Goal: Check status: Check status

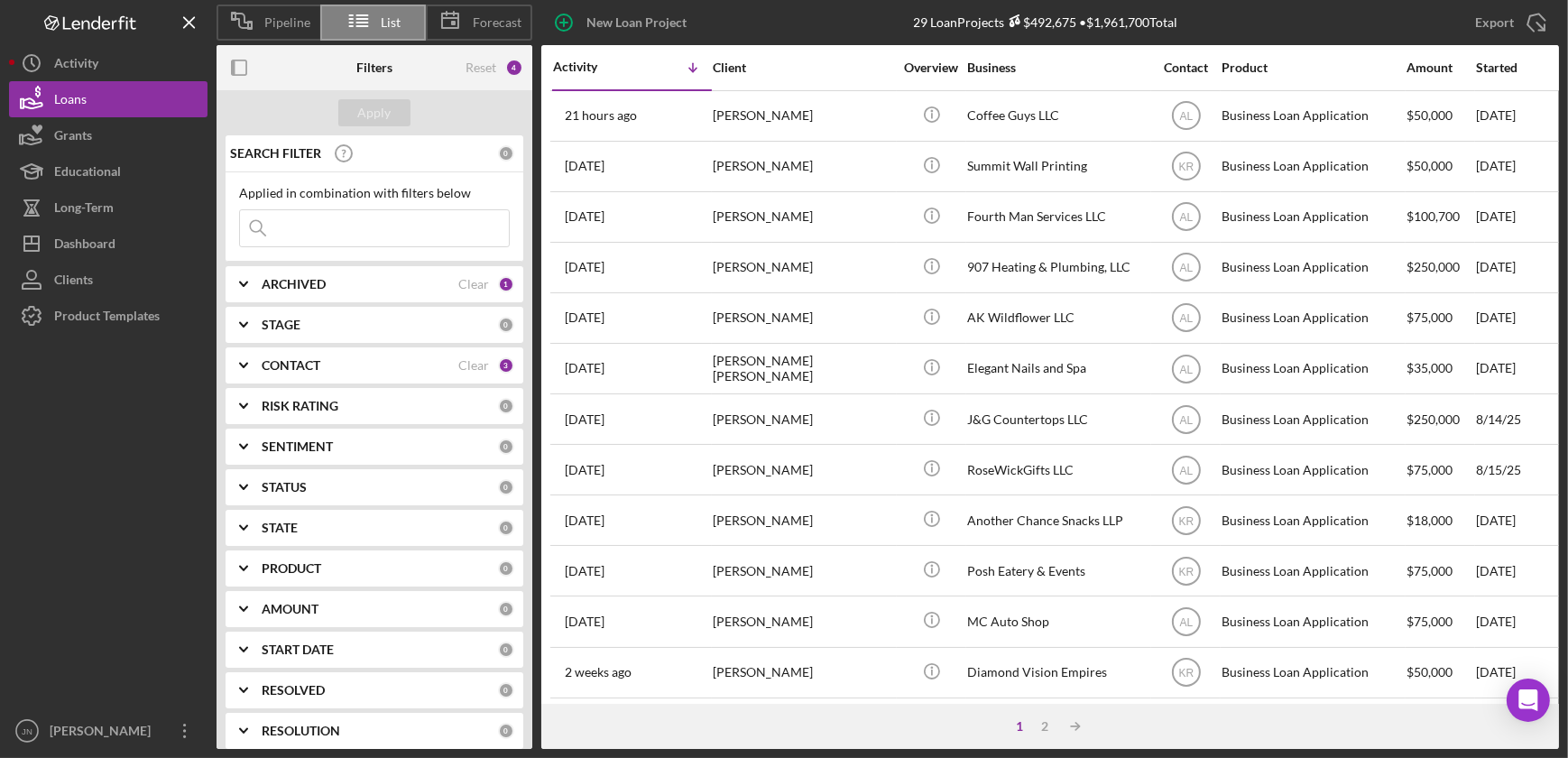
drag, startPoint x: 70, startPoint y: 99, endPoint x: 181, endPoint y: 0, distance: 148.7
click at [70, 99] on div "Loans" at bounding box center [70, 101] width 33 height 41
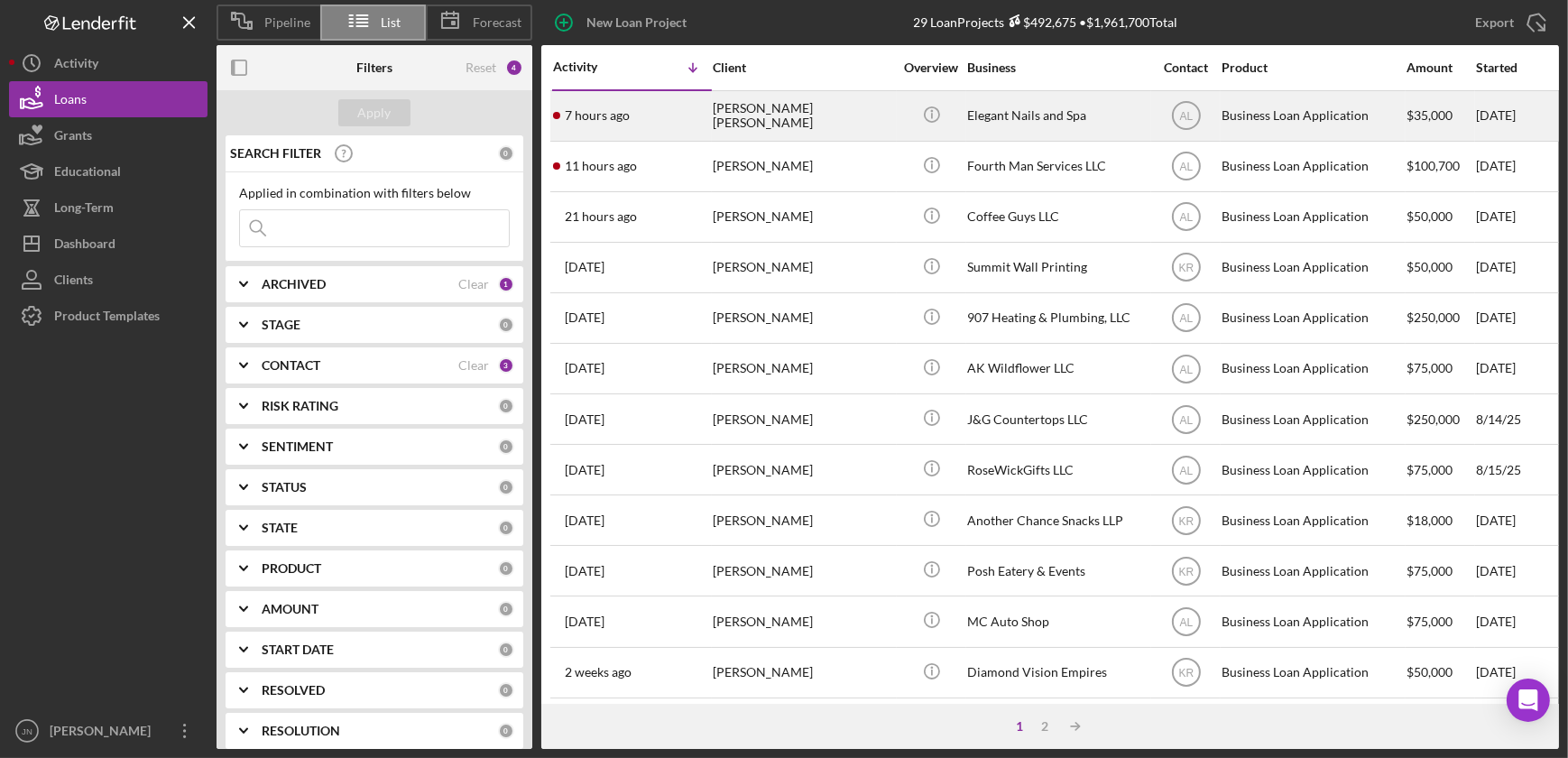
click at [609, 117] on time "7 hours ago" at bounding box center [597, 115] width 65 height 14
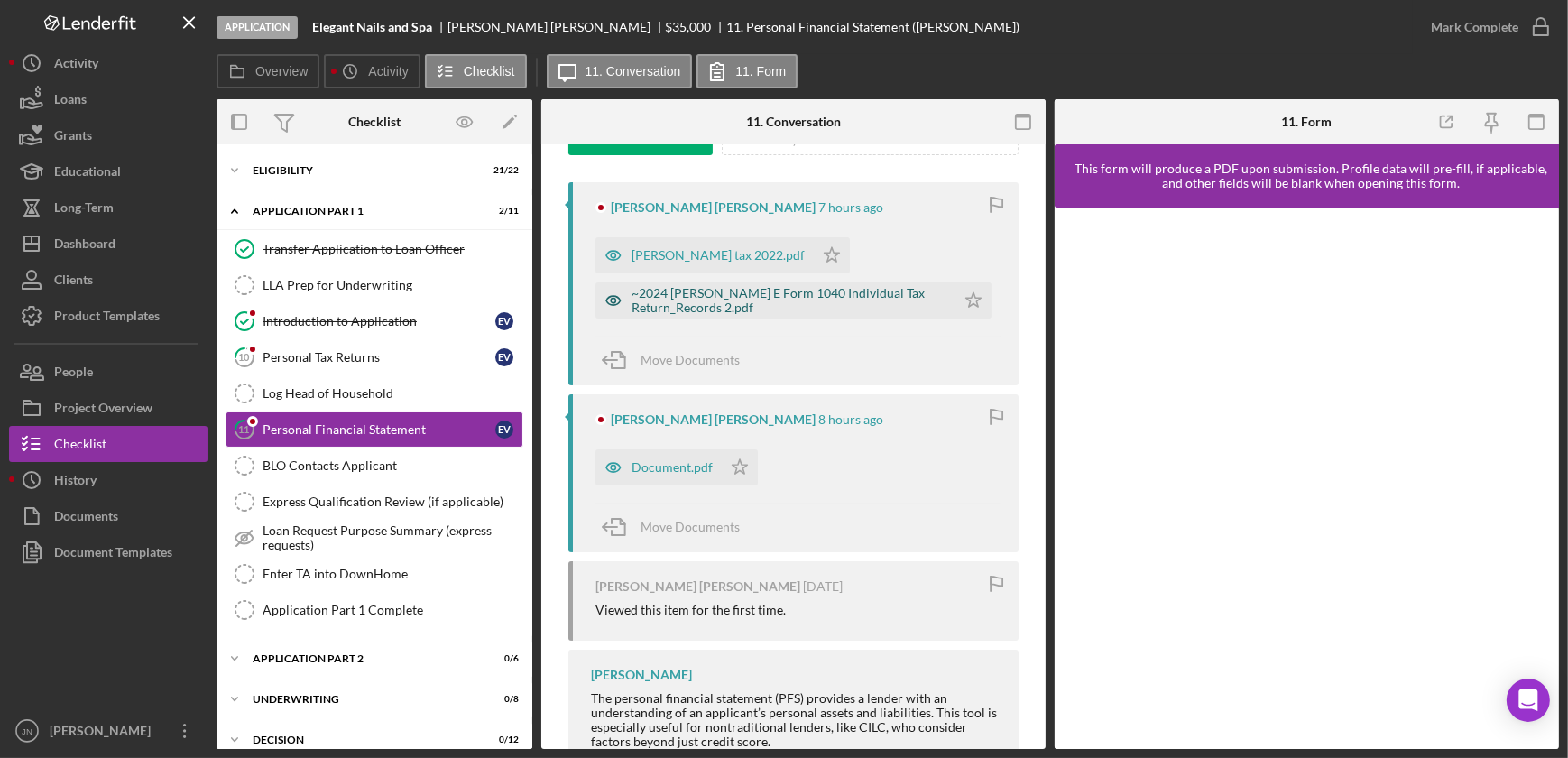
scroll to position [327, 0]
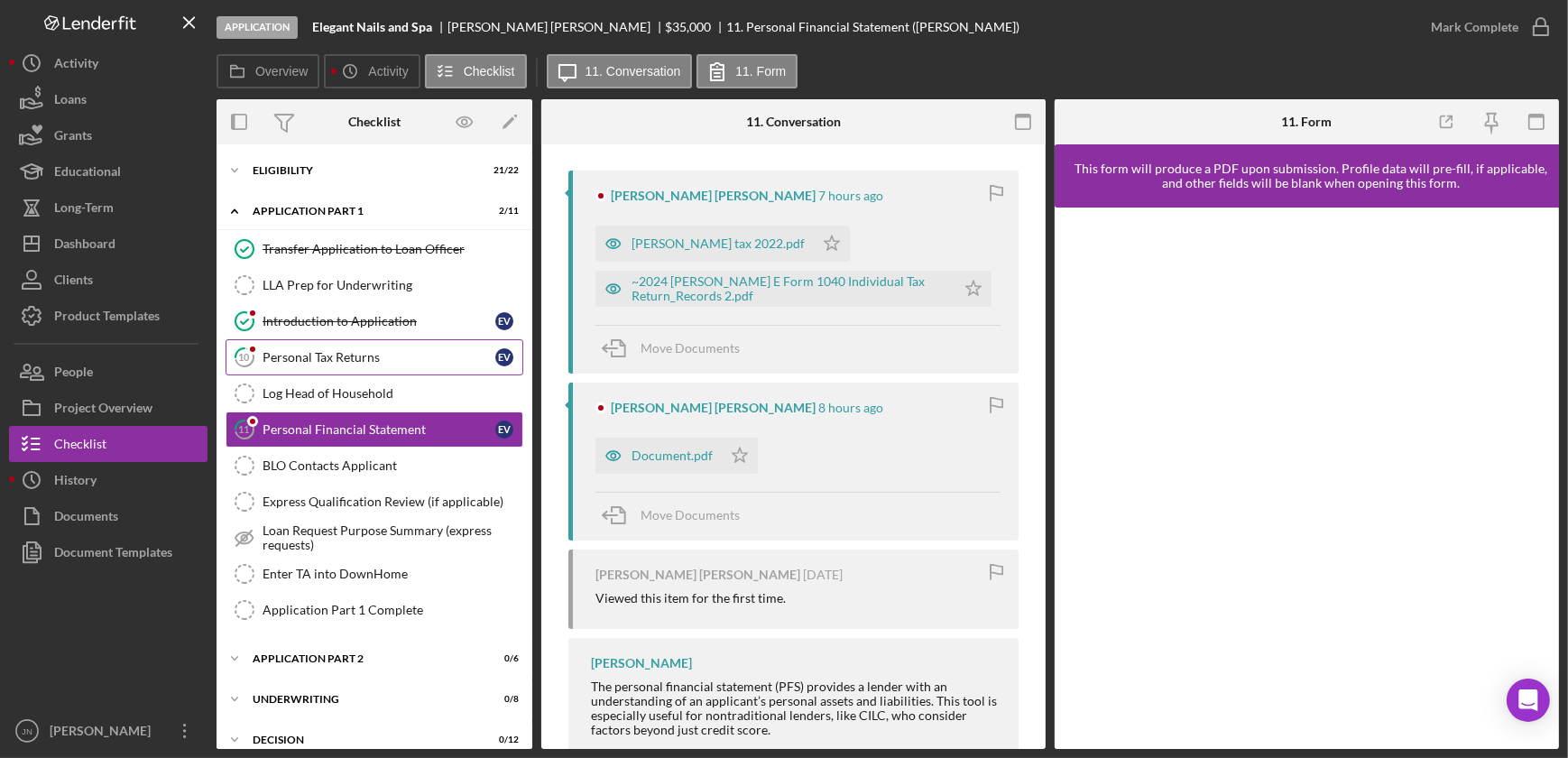
click at [381, 351] on div "Personal Tax Returns" at bounding box center [378, 357] width 233 height 14
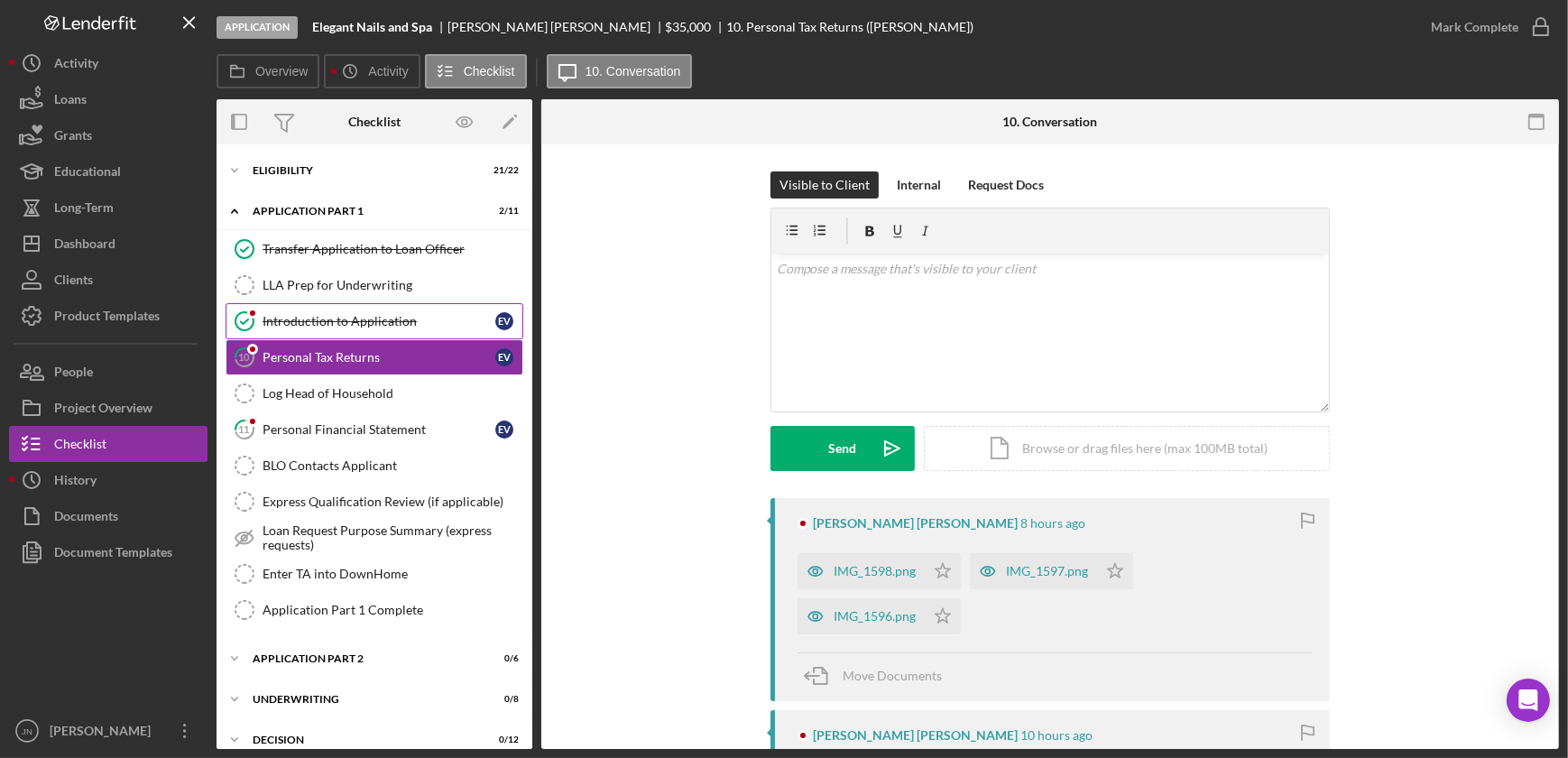
click at [378, 317] on div "Introduction to Application" at bounding box center [378, 321] width 233 height 14
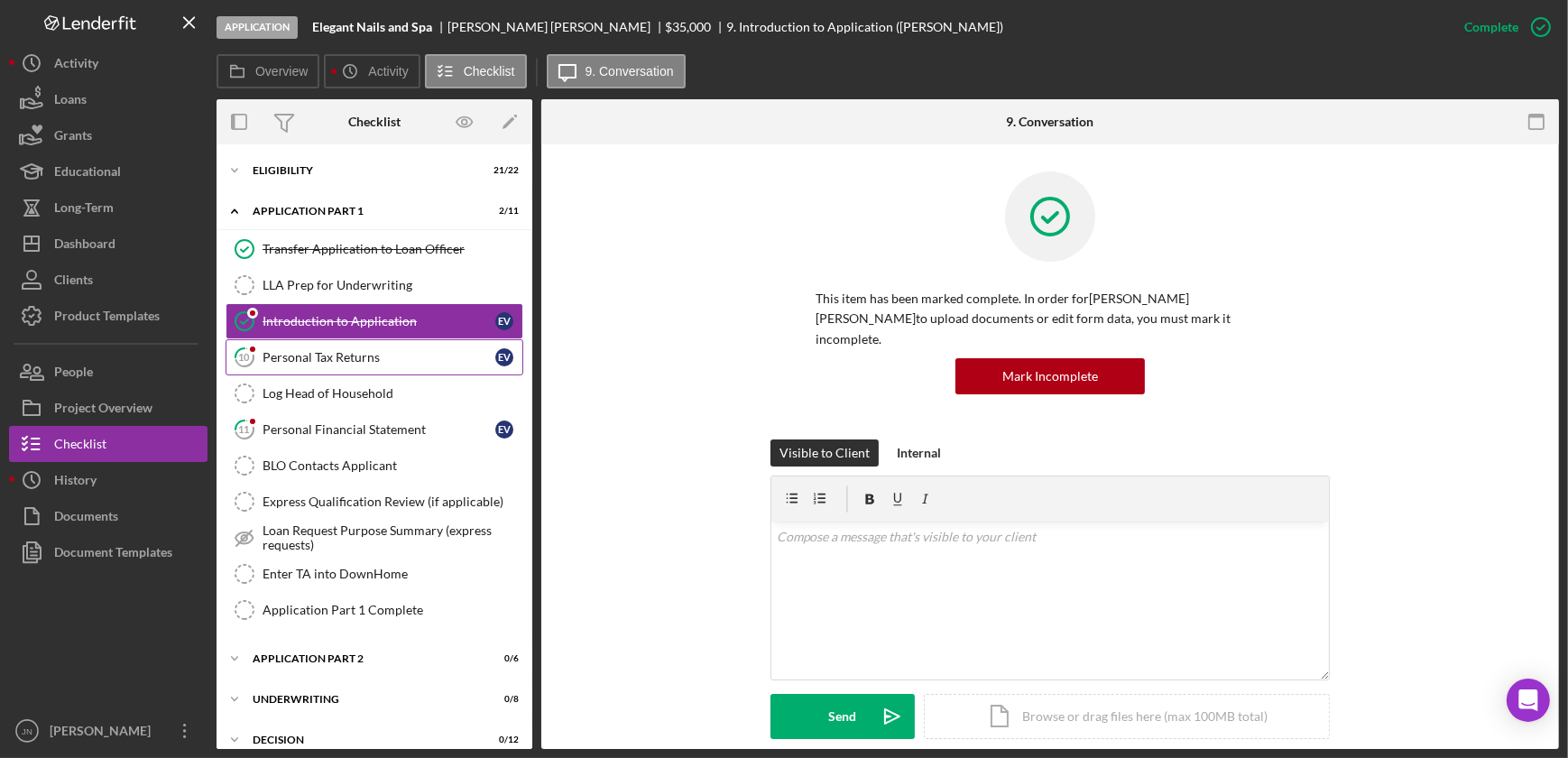
click at [365, 361] on div "Personal Tax Returns" at bounding box center [378, 357] width 233 height 14
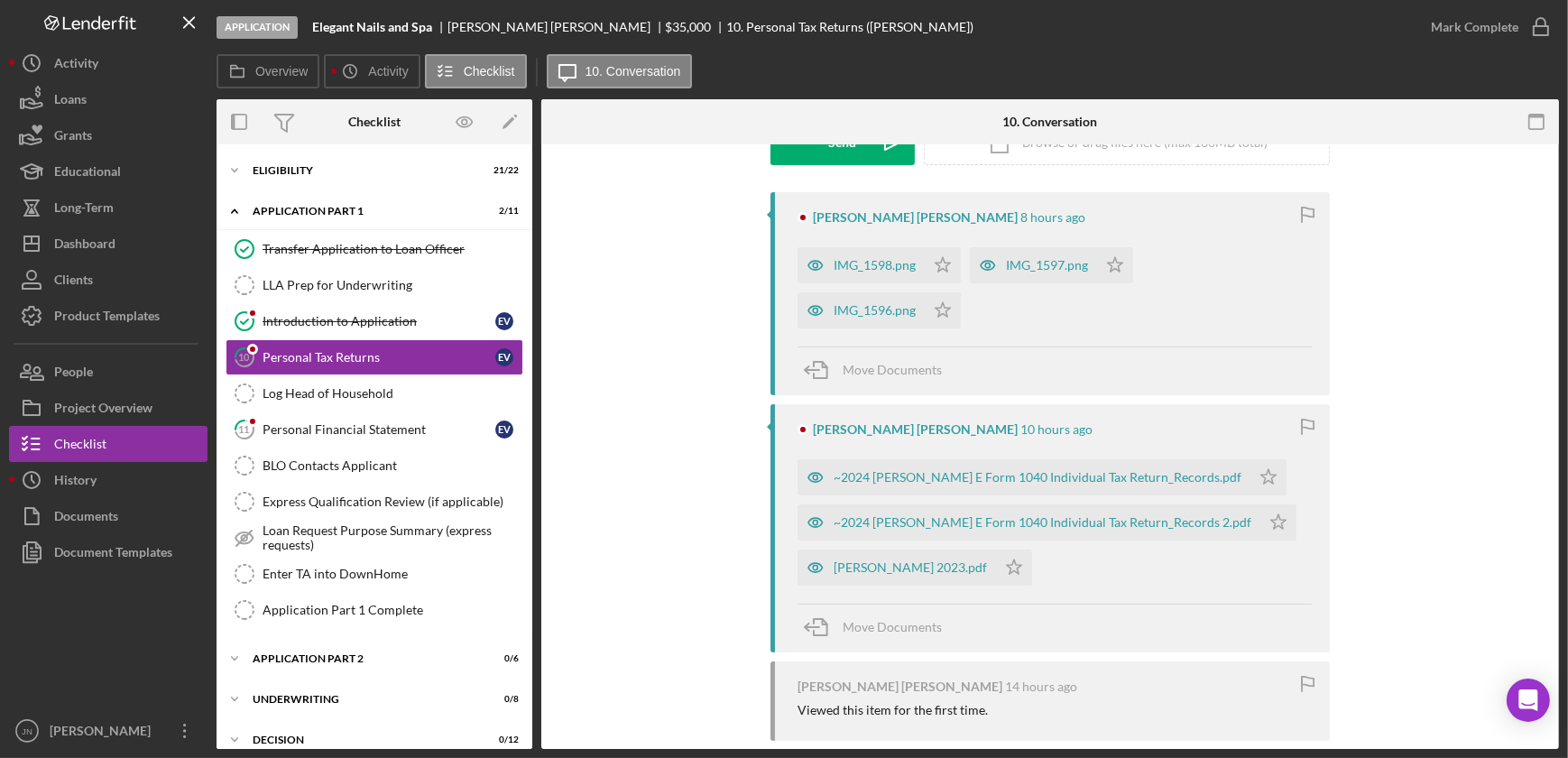
scroll to position [327, 0]
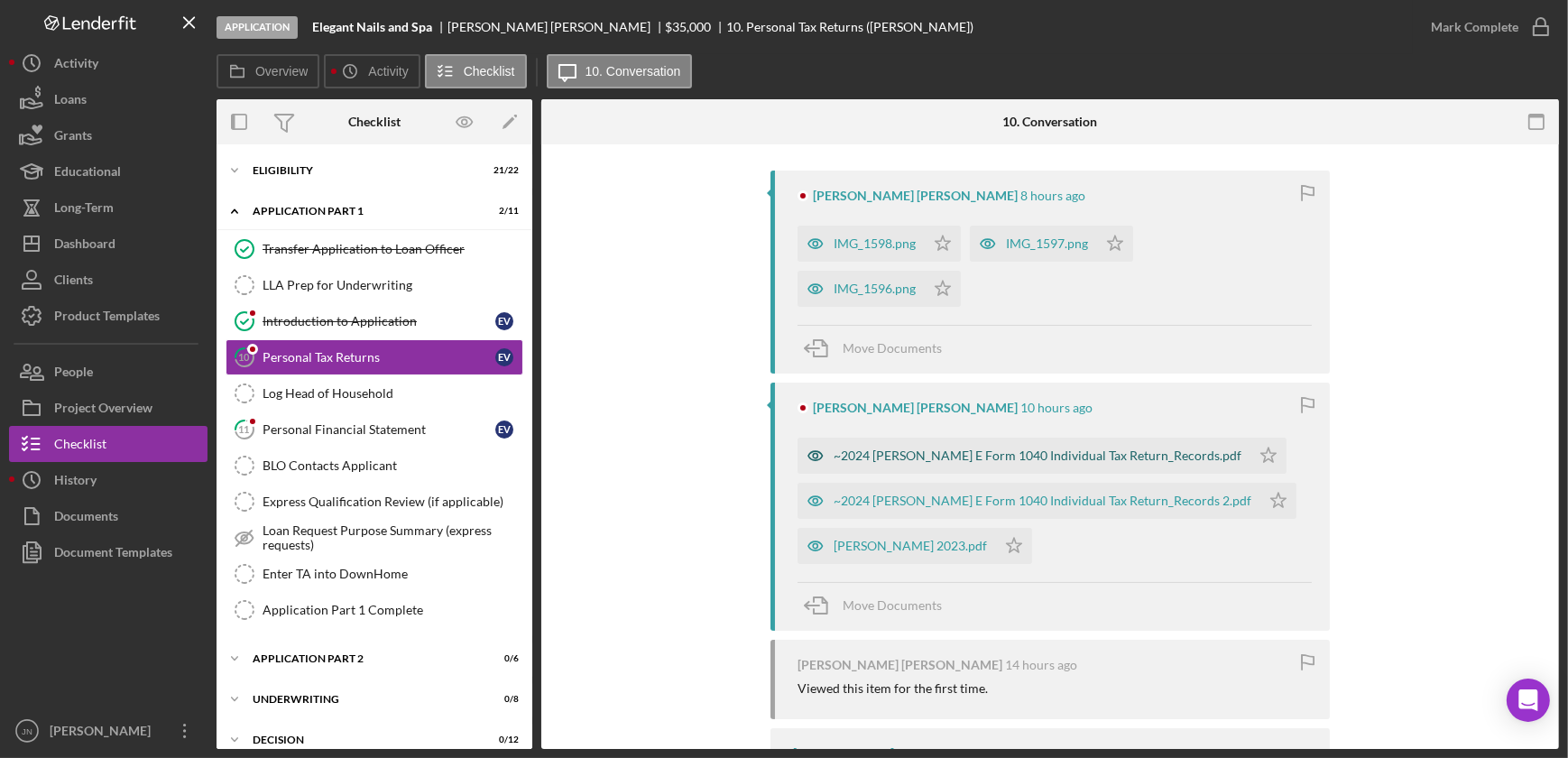
click at [890, 462] on div "~2024 [PERSON_NAME] E Form 1040 Individual Tax Return_Records.pdf" at bounding box center [1023, 455] width 453 height 36
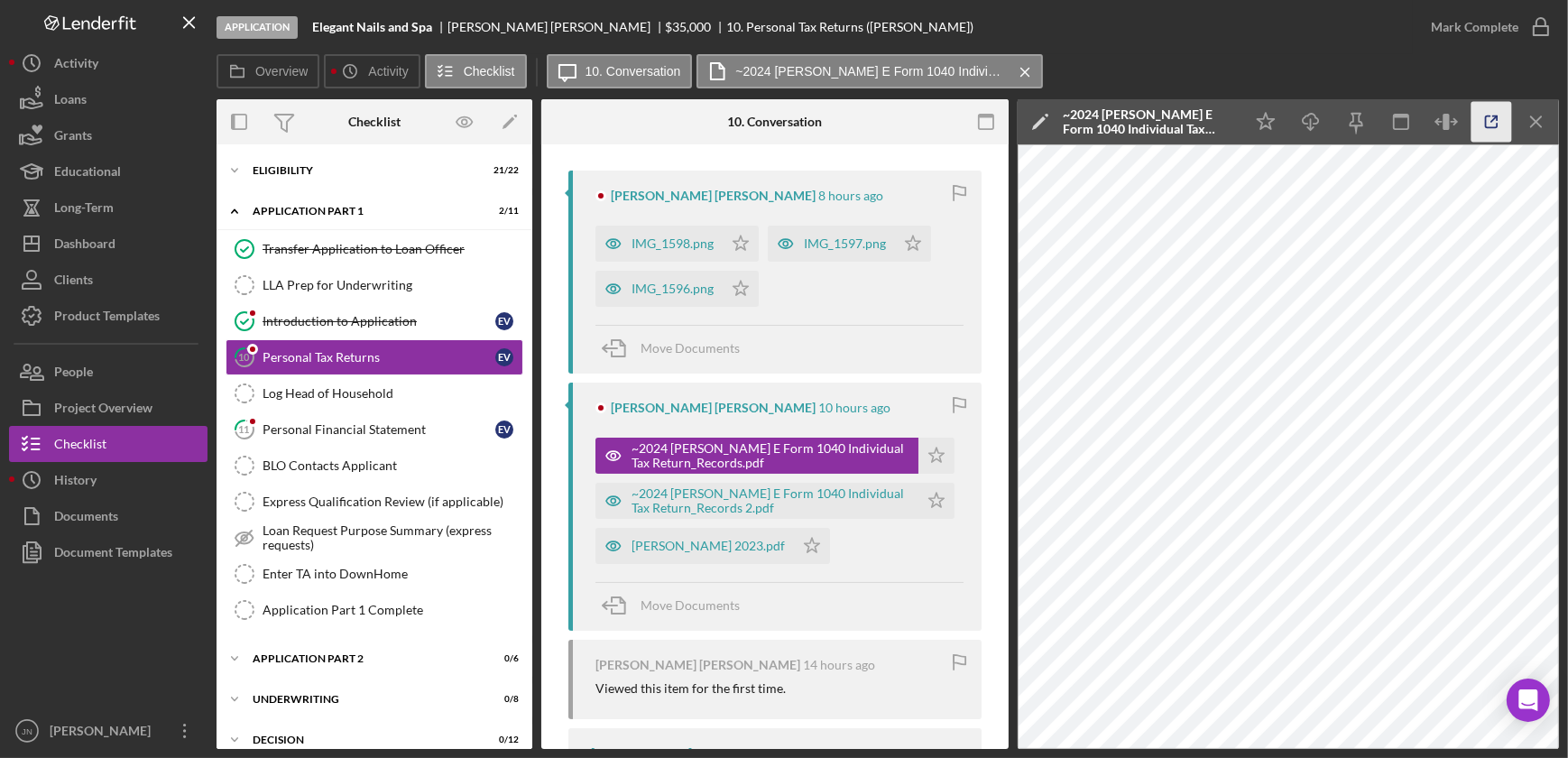
click at [1479, 113] on icon "button" at bounding box center [1492, 123] width 41 height 41
click at [272, 166] on div "Eligibility" at bounding box center [381, 170] width 257 height 11
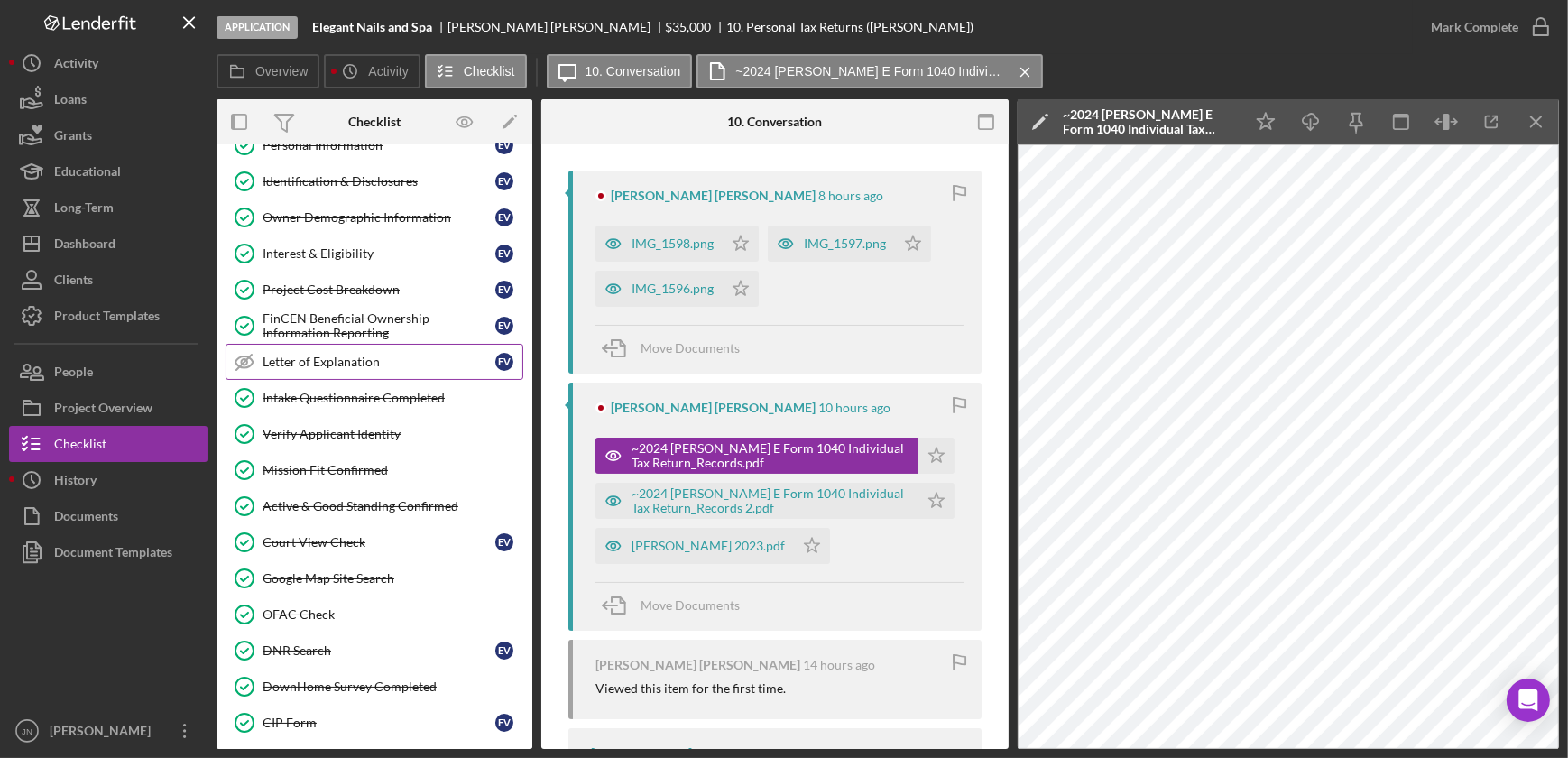
scroll to position [163, 0]
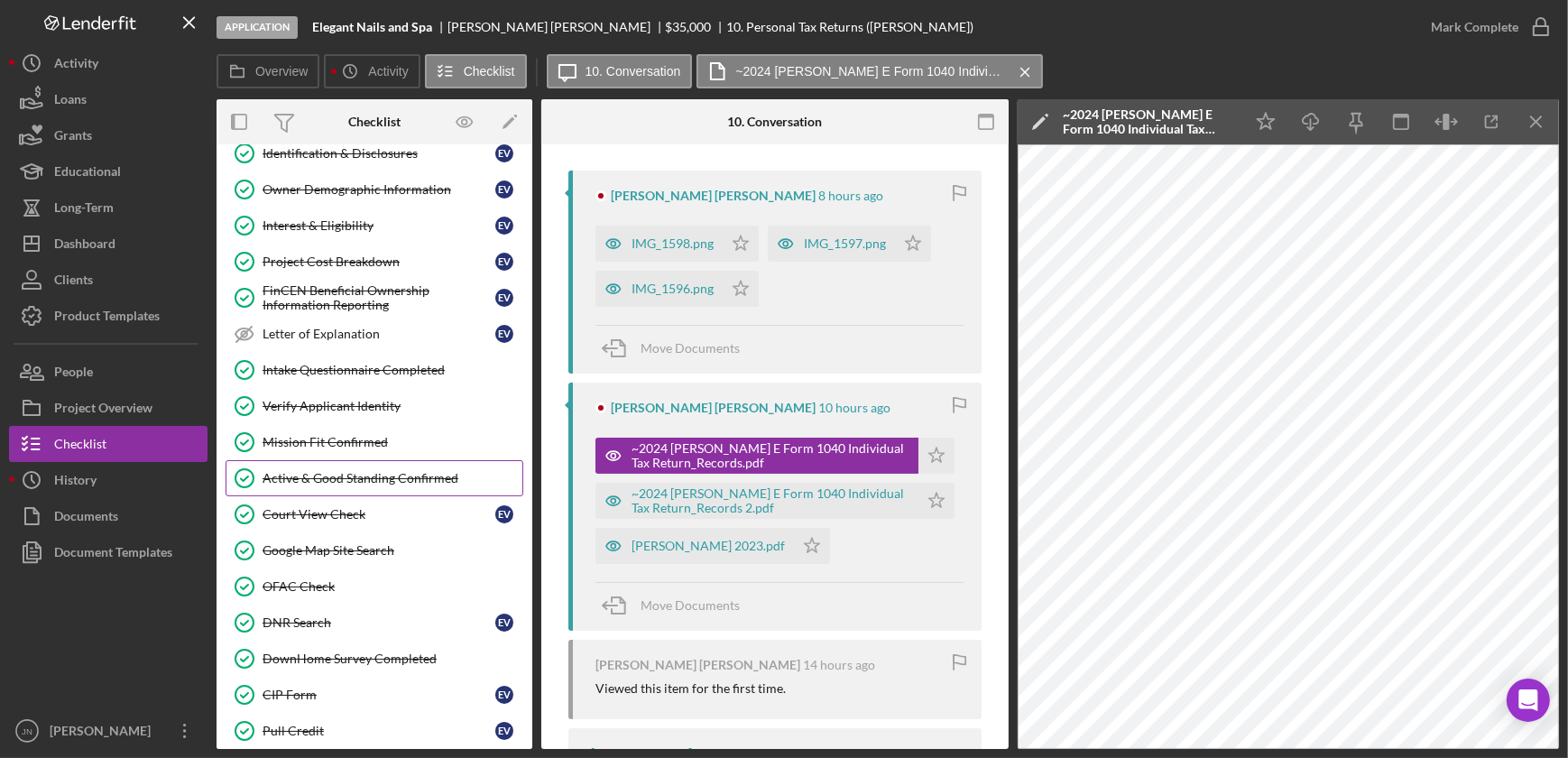
click at [353, 478] on div "Active & Good Standing Confirmed" at bounding box center [392, 478] width 260 height 14
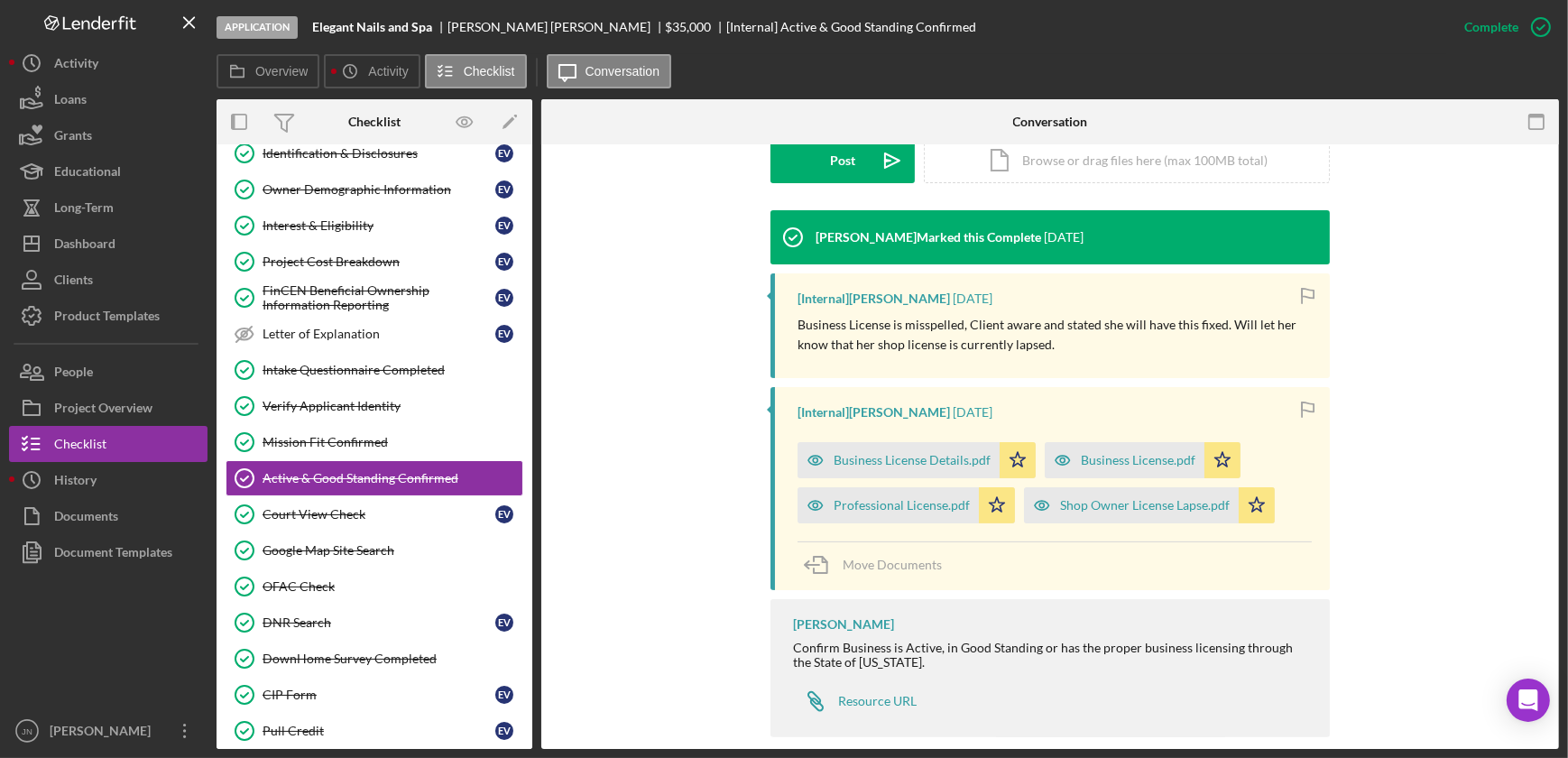
scroll to position [559, 0]
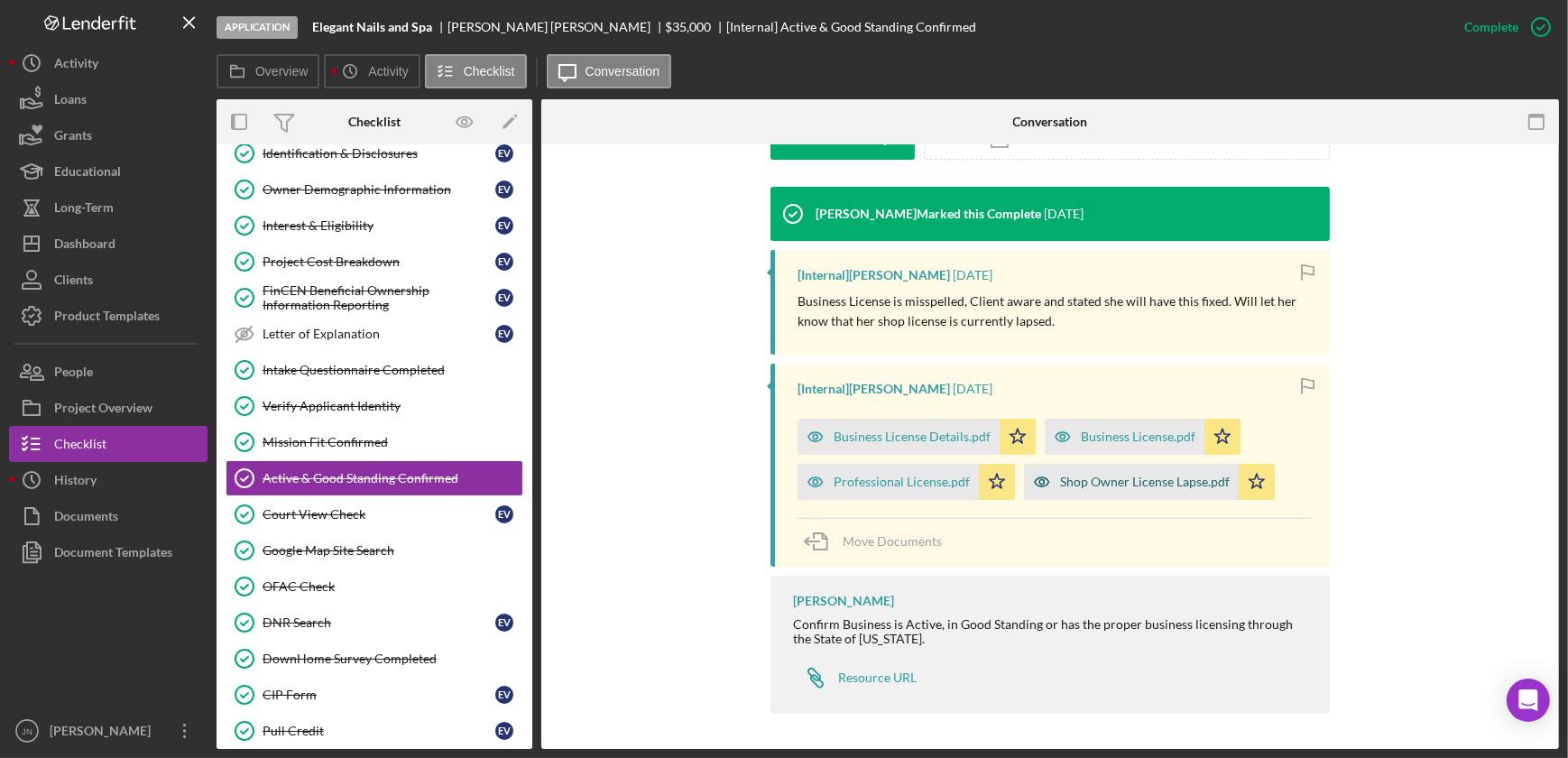
click at [1163, 484] on div "Shop Owner License Lapse.pdf" at bounding box center [1145, 481] width 170 height 14
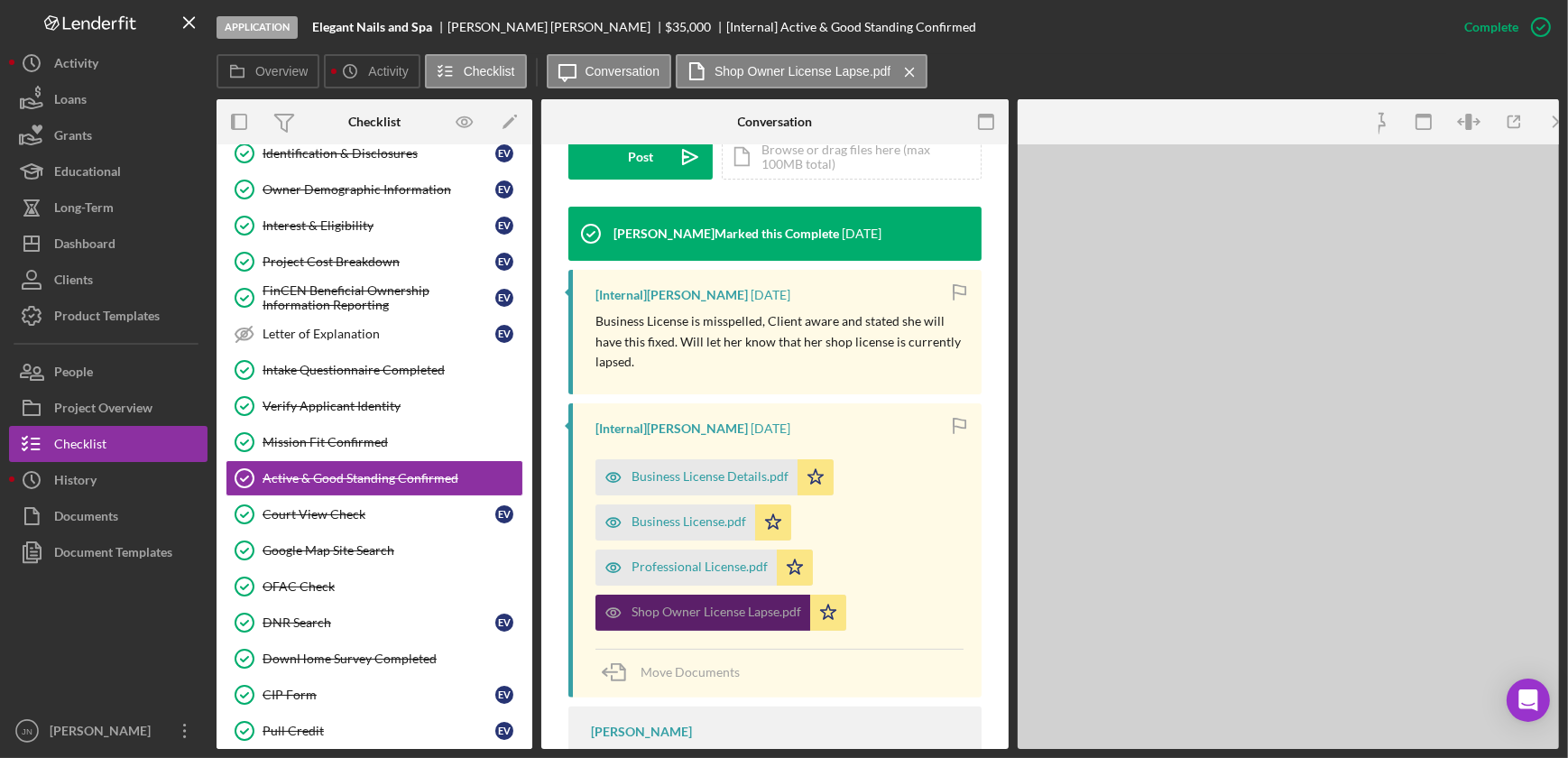
scroll to position [580, 0]
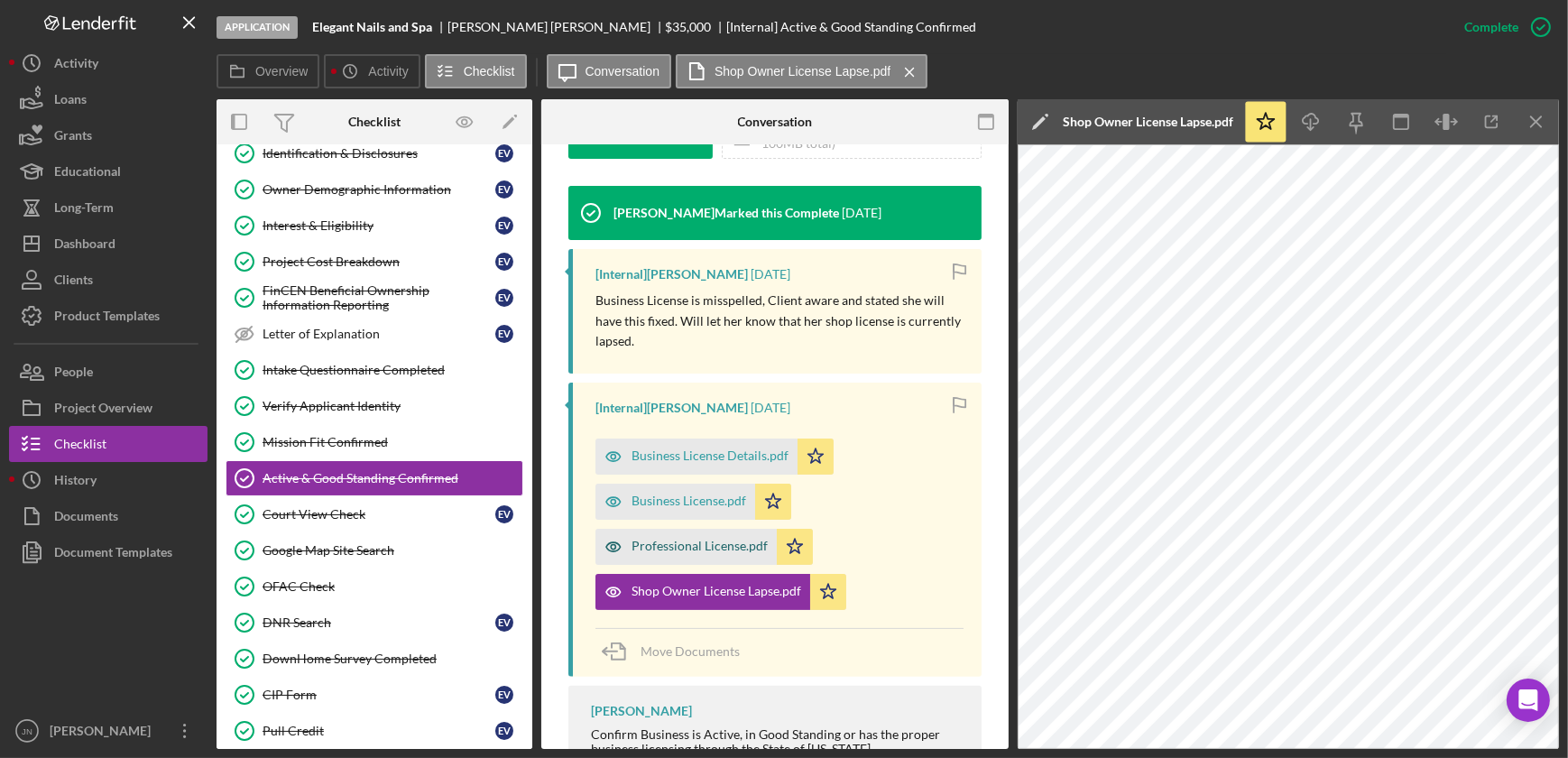
click at [708, 536] on div "Professional License.pdf" at bounding box center [686, 547] width 182 height 36
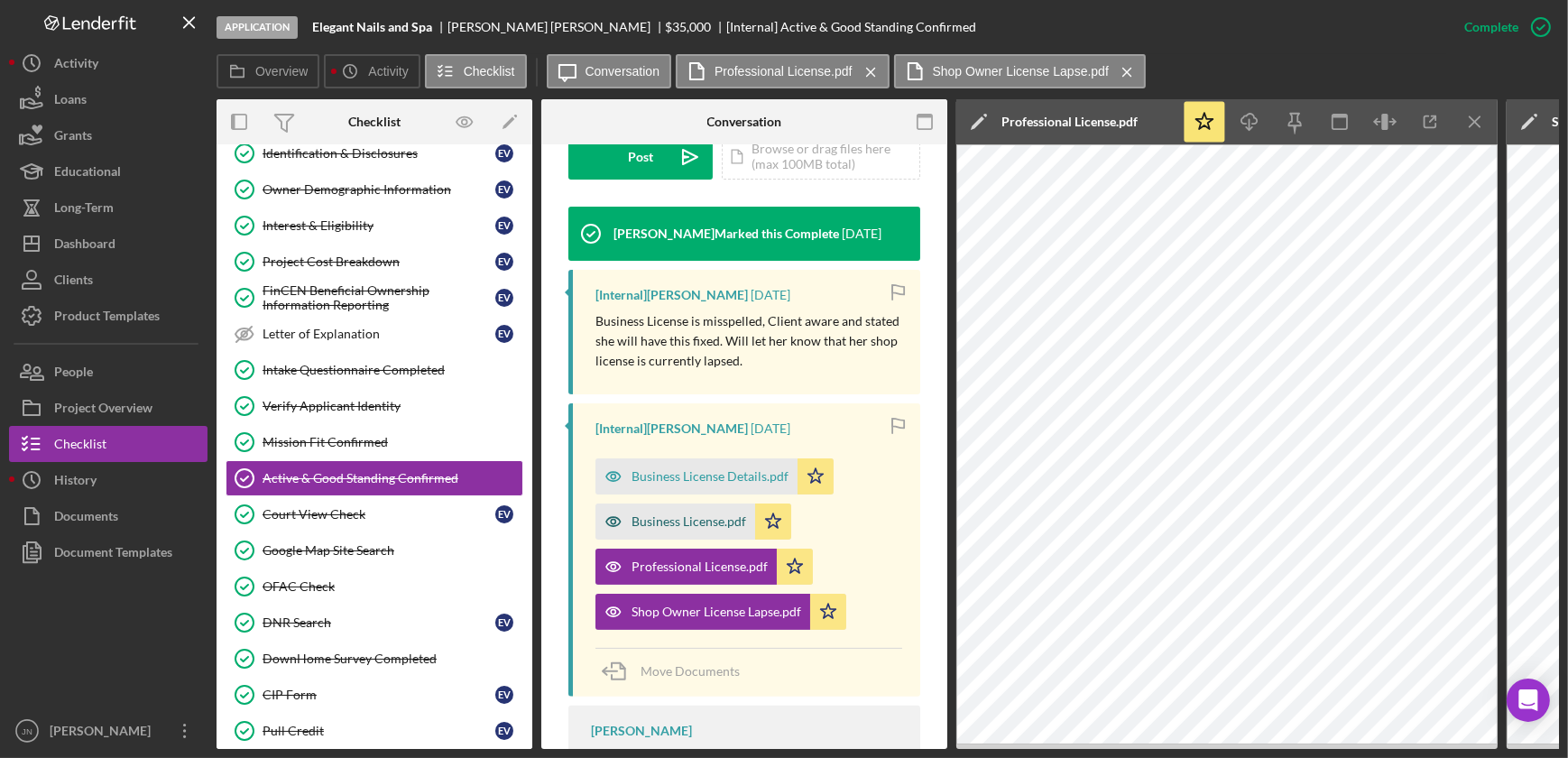
click at [702, 515] on div "Business License.pdf" at bounding box center [688, 521] width 115 height 14
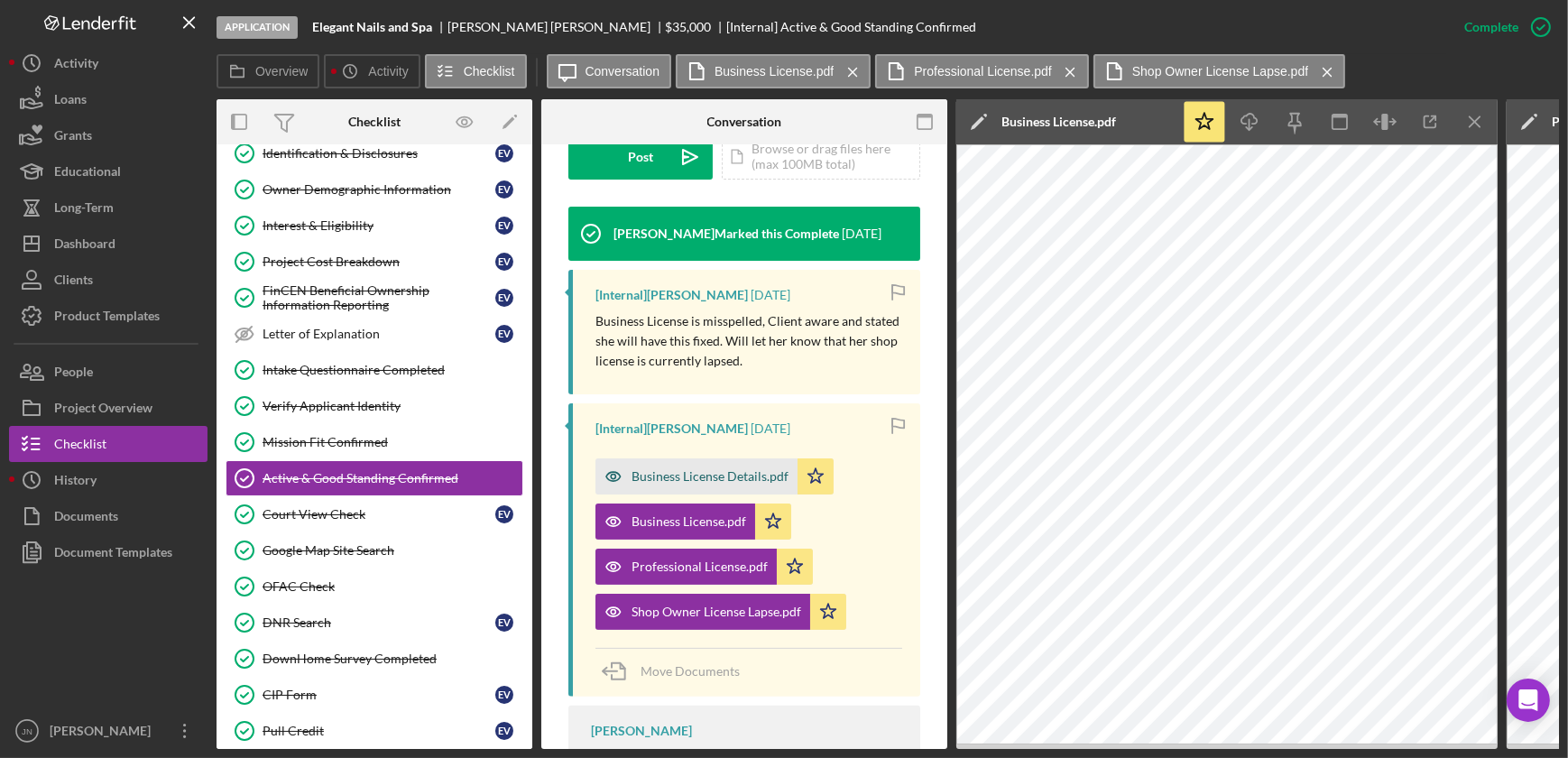
click at [698, 459] on div "Business License Details.pdf" at bounding box center [696, 476] width 202 height 36
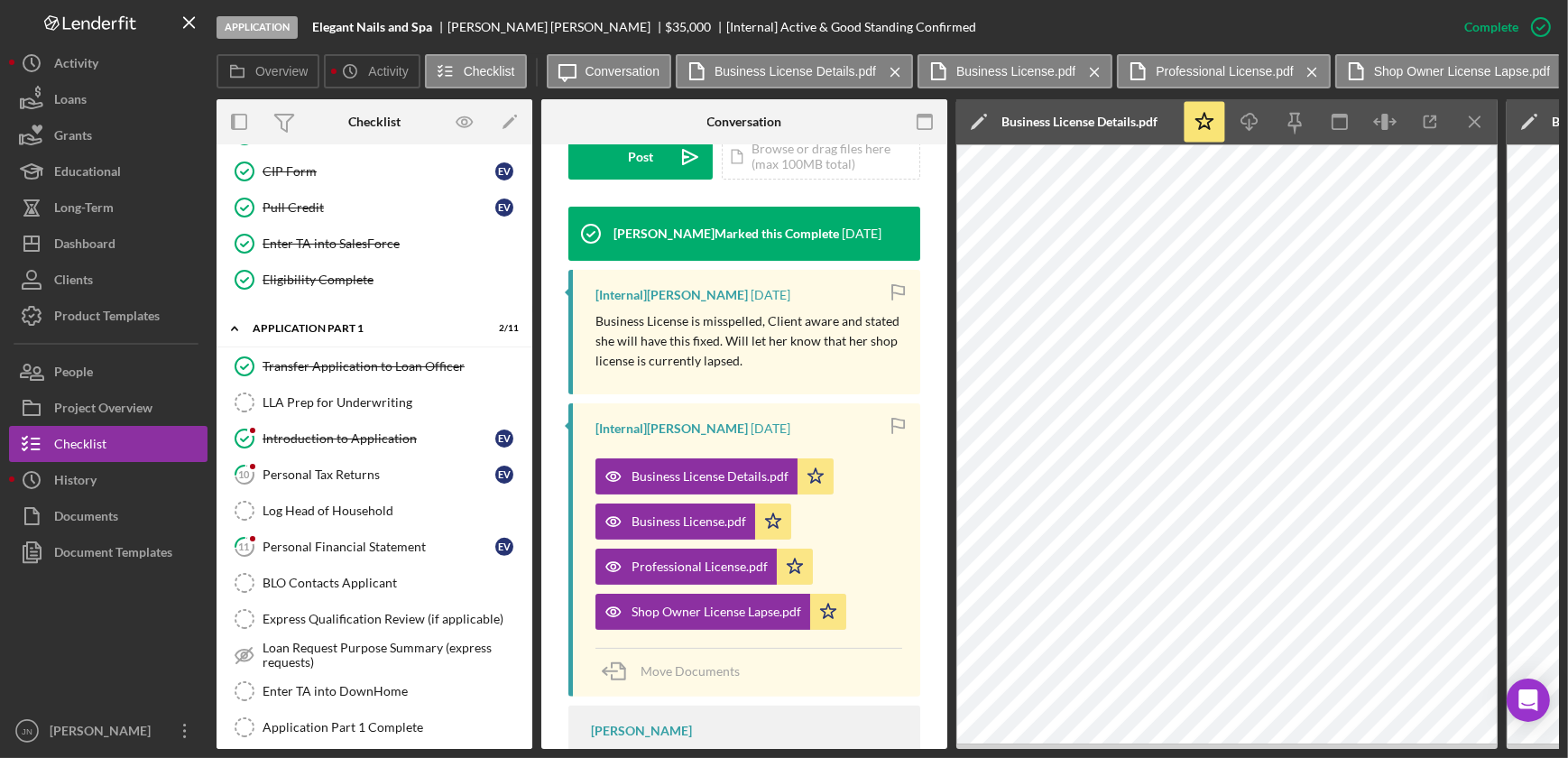
scroll to position [657, 0]
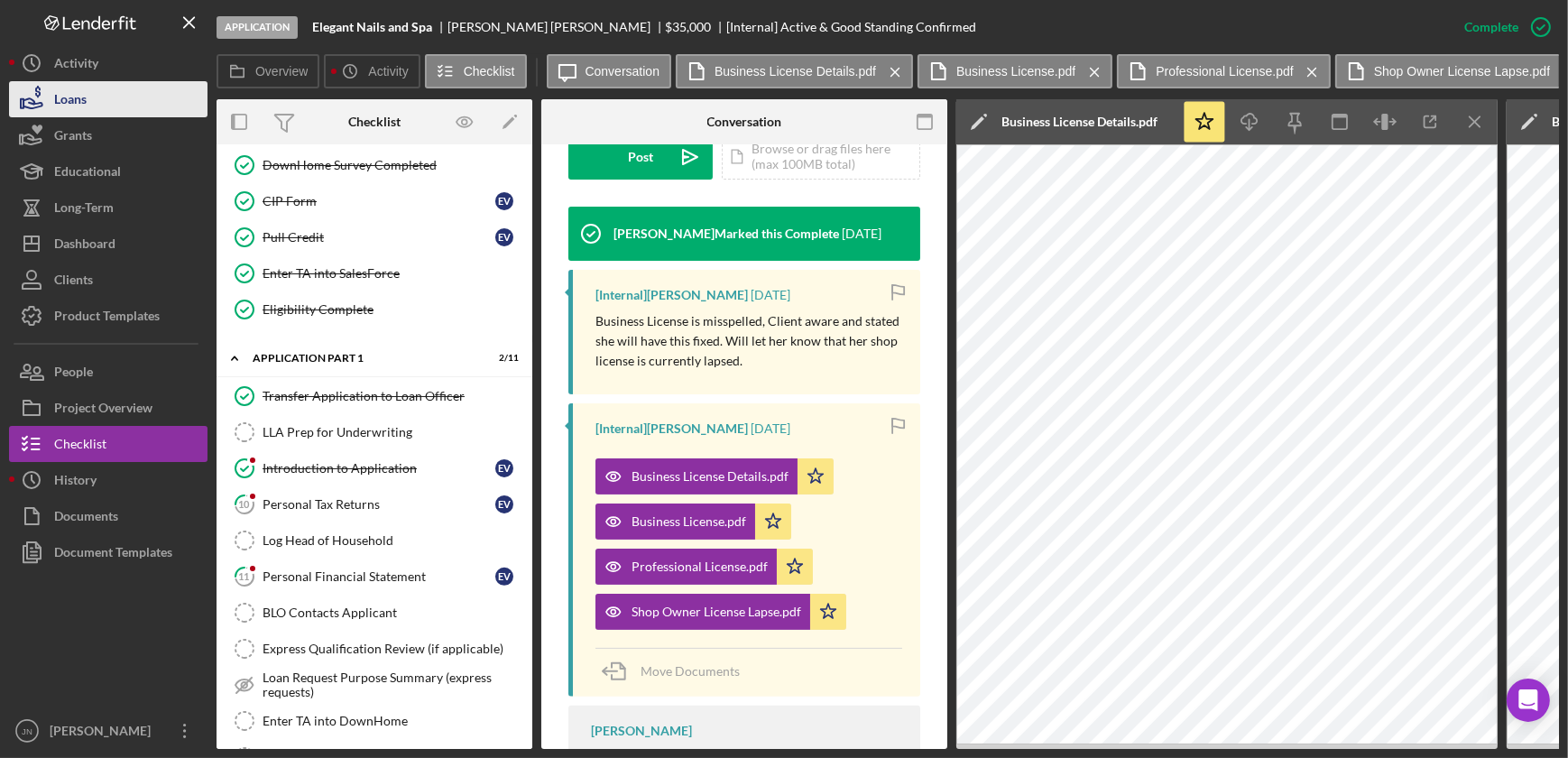
click at [75, 115] on div "Loans" at bounding box center [70, 101] width 33 height 41
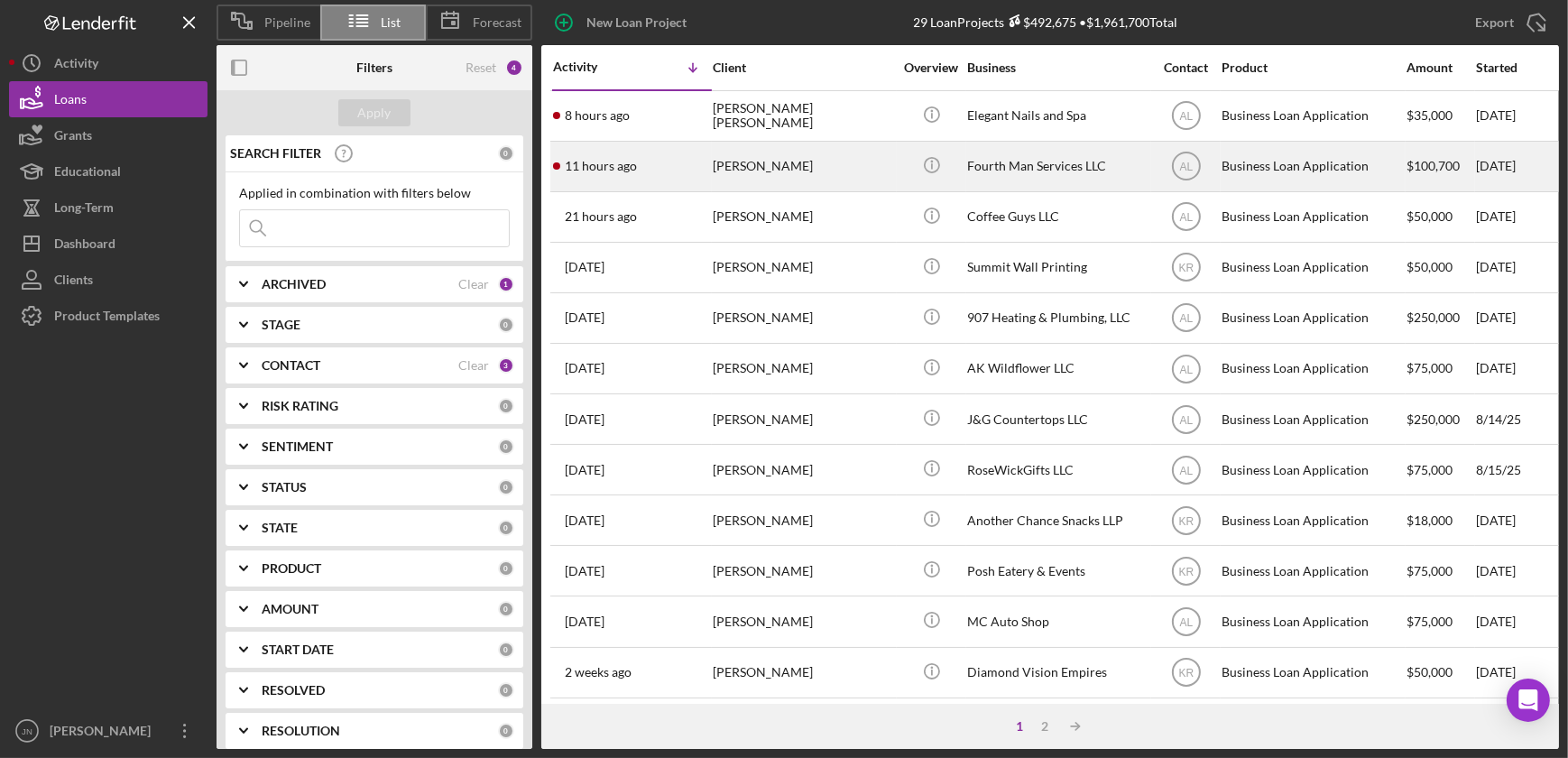
click at [668, 178] on div "11 hours ago [PERSON_NAME]" at bounding box center [632, 167] width 158 height 48
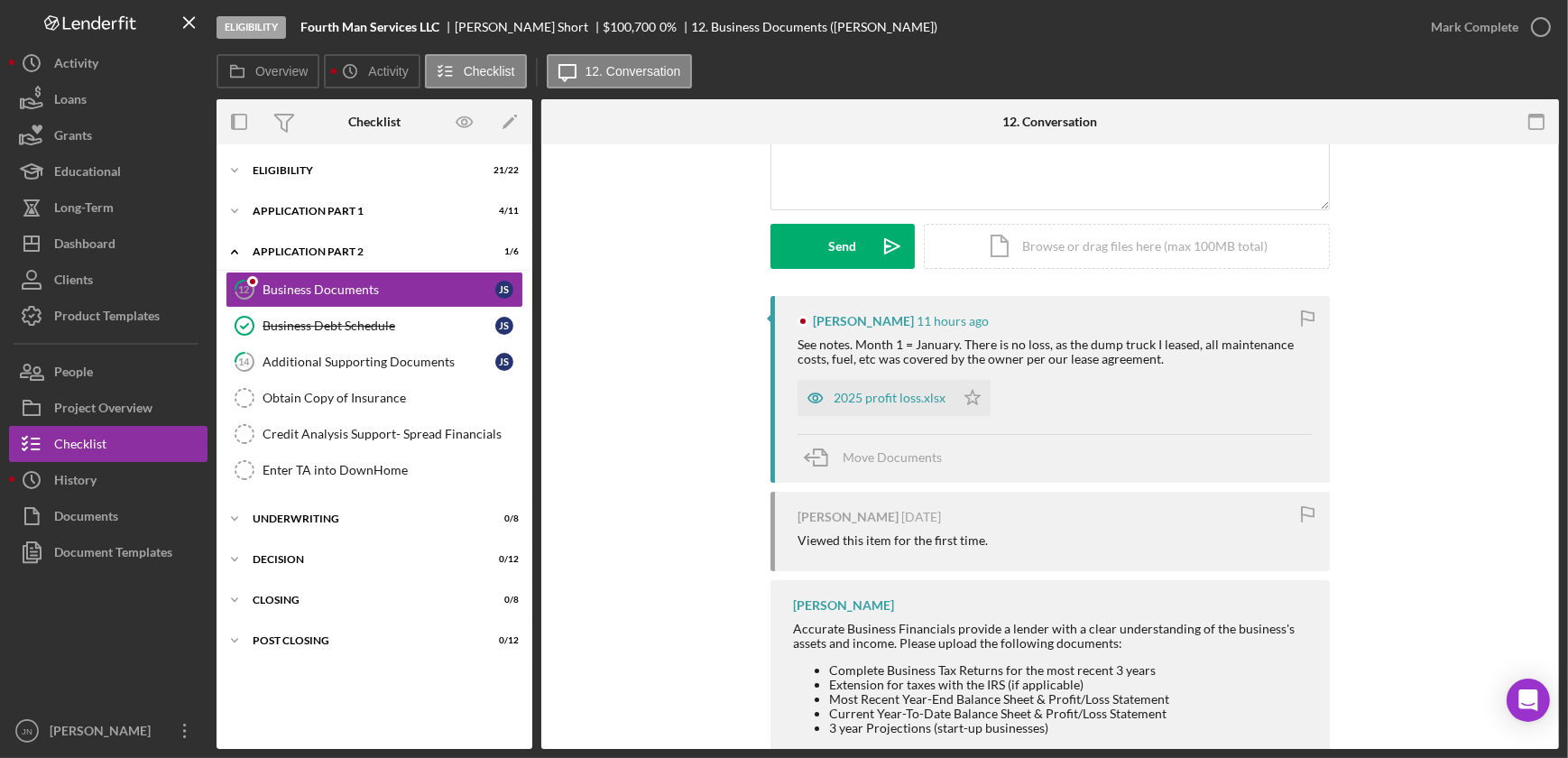
scroll to position [163, 0]
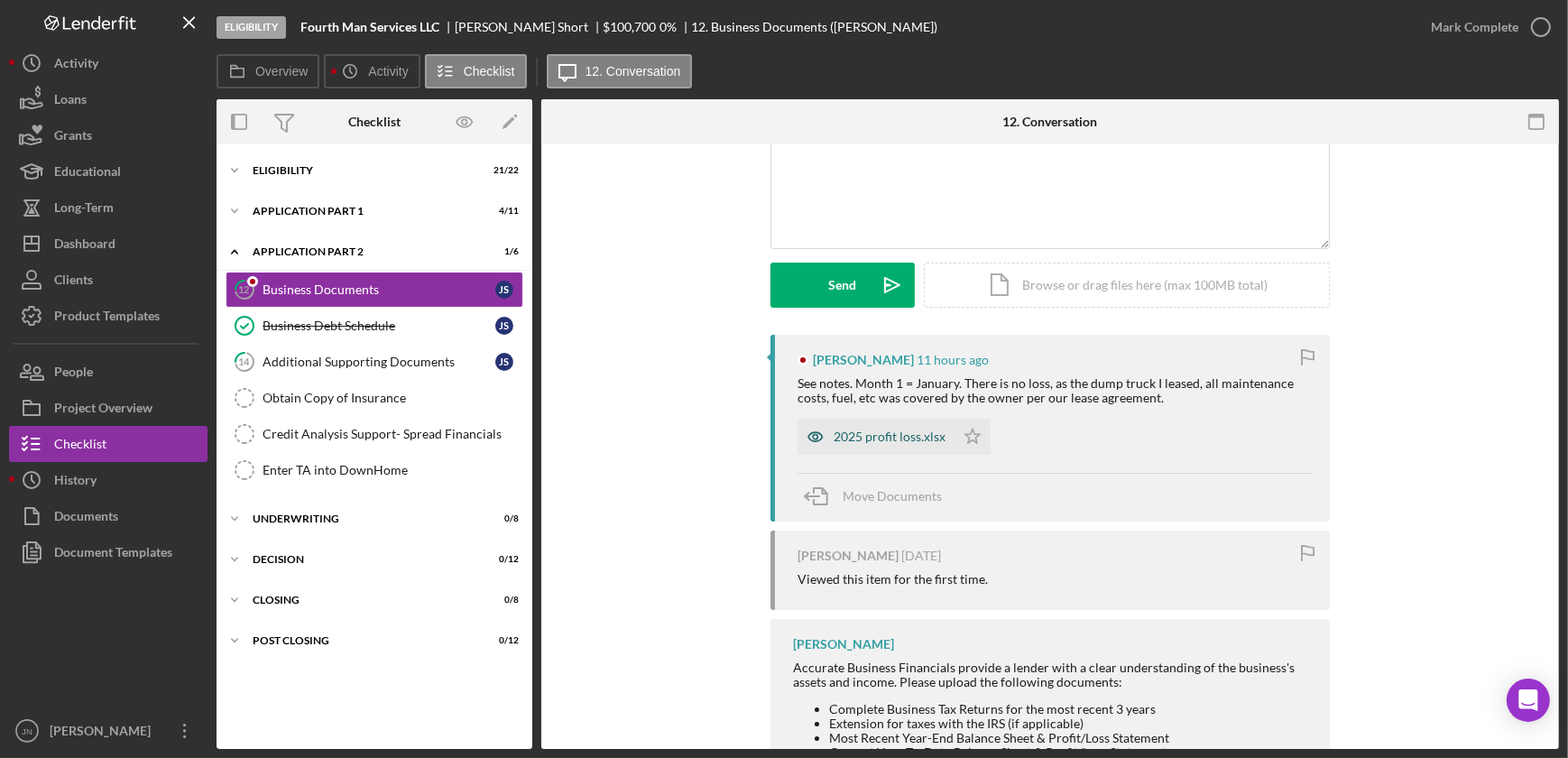
click at [864, 433] on div "2025 profit loss.xlsx" at bounding box center [889, 436] width 112 height 14
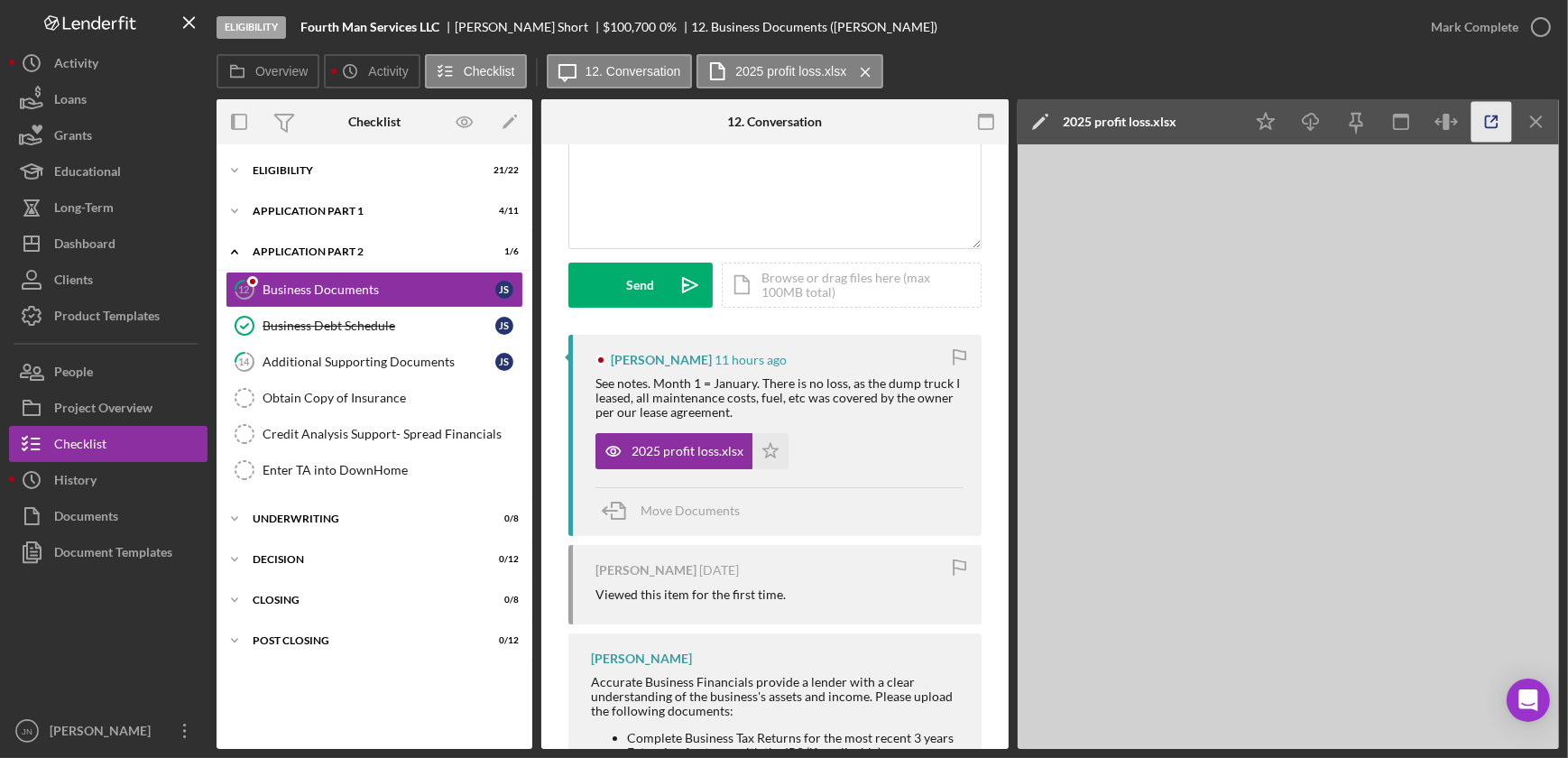
click at [1499, 117] on icon "button" at bounding box center [1492, 123] width 41 height 41
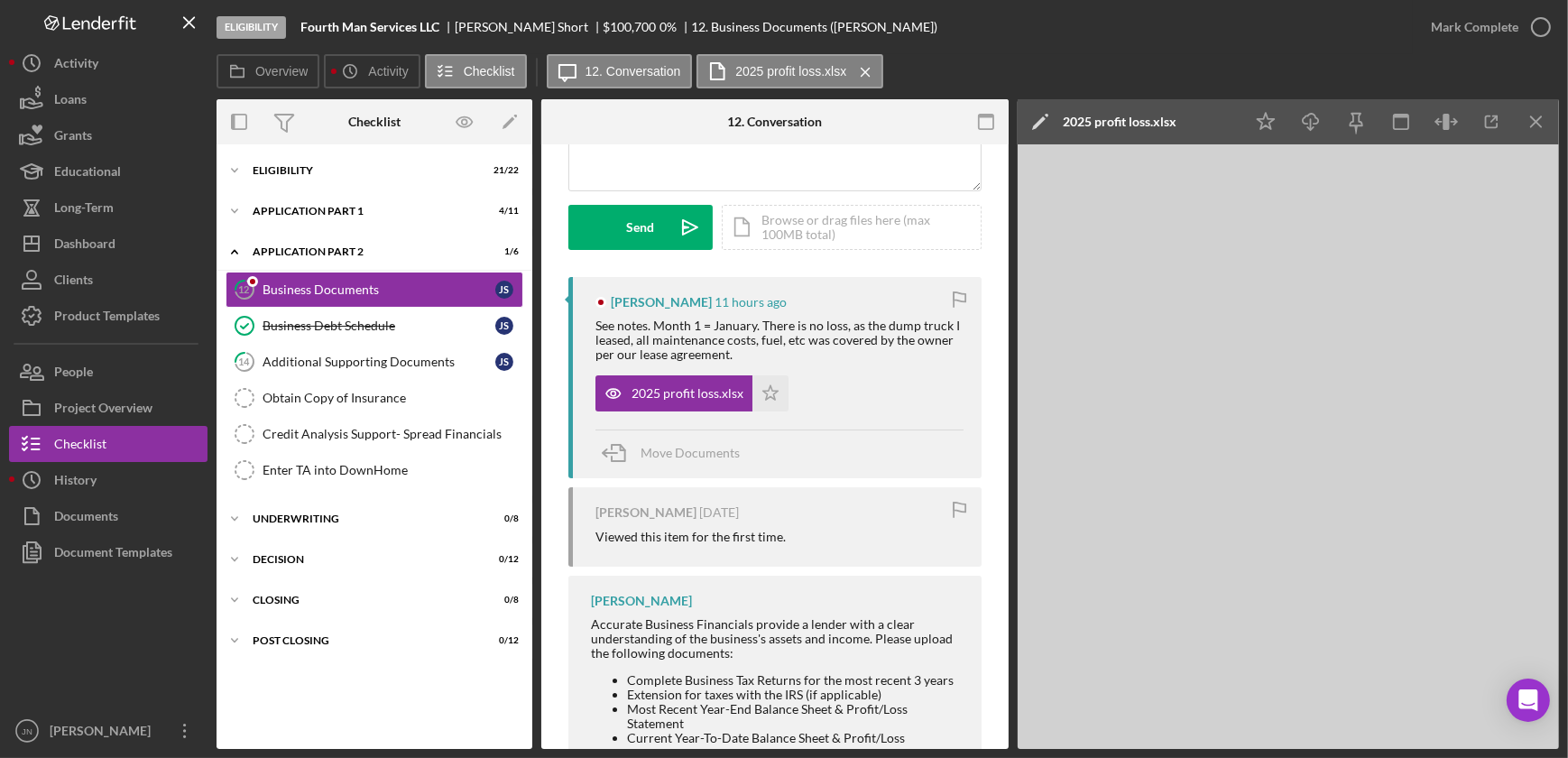
scroll to position [245, 0]
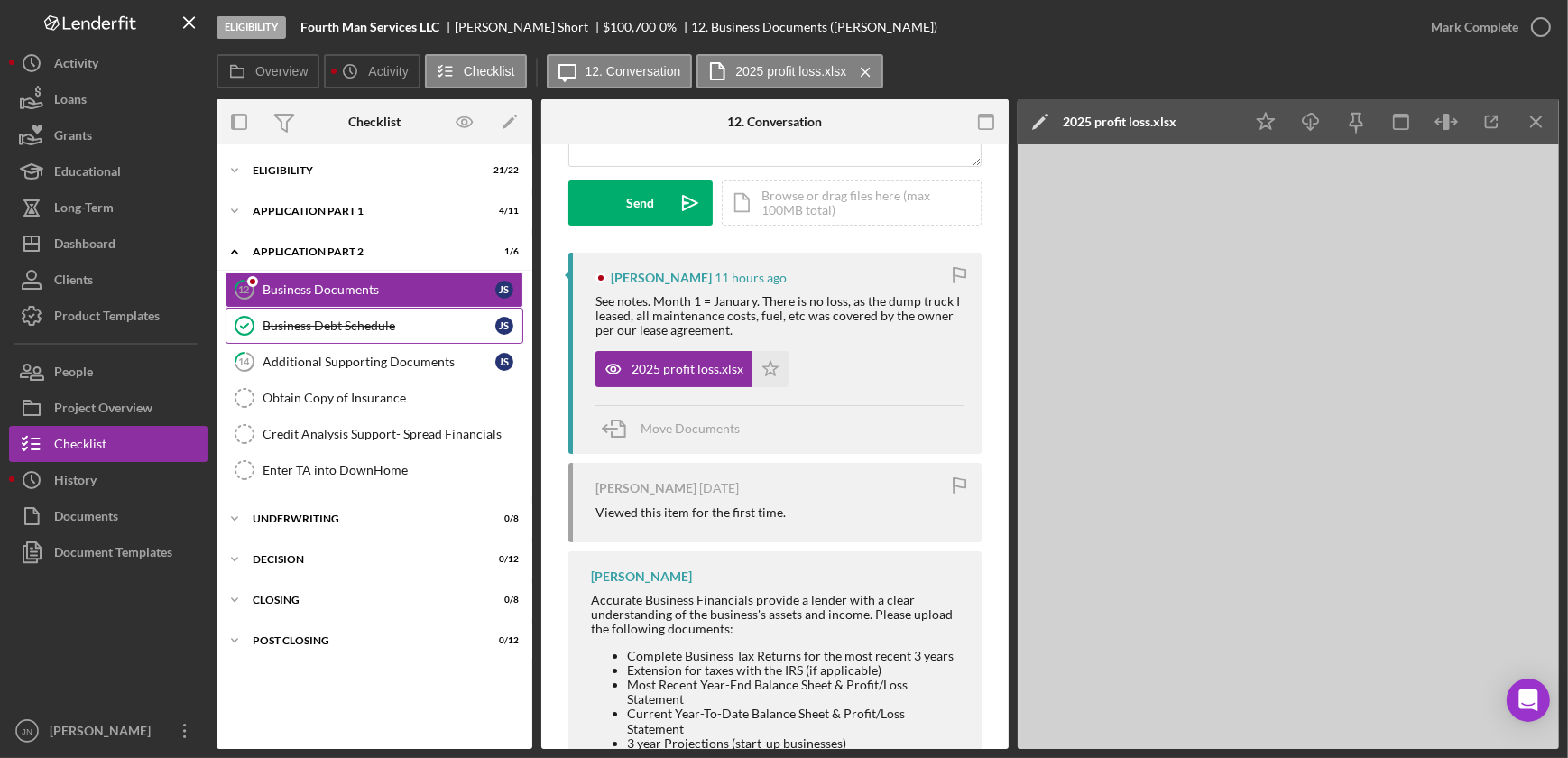
click at [336, 324] on div "Business Debt Schedule" at bounding box center [378, 325] width 233 height 14
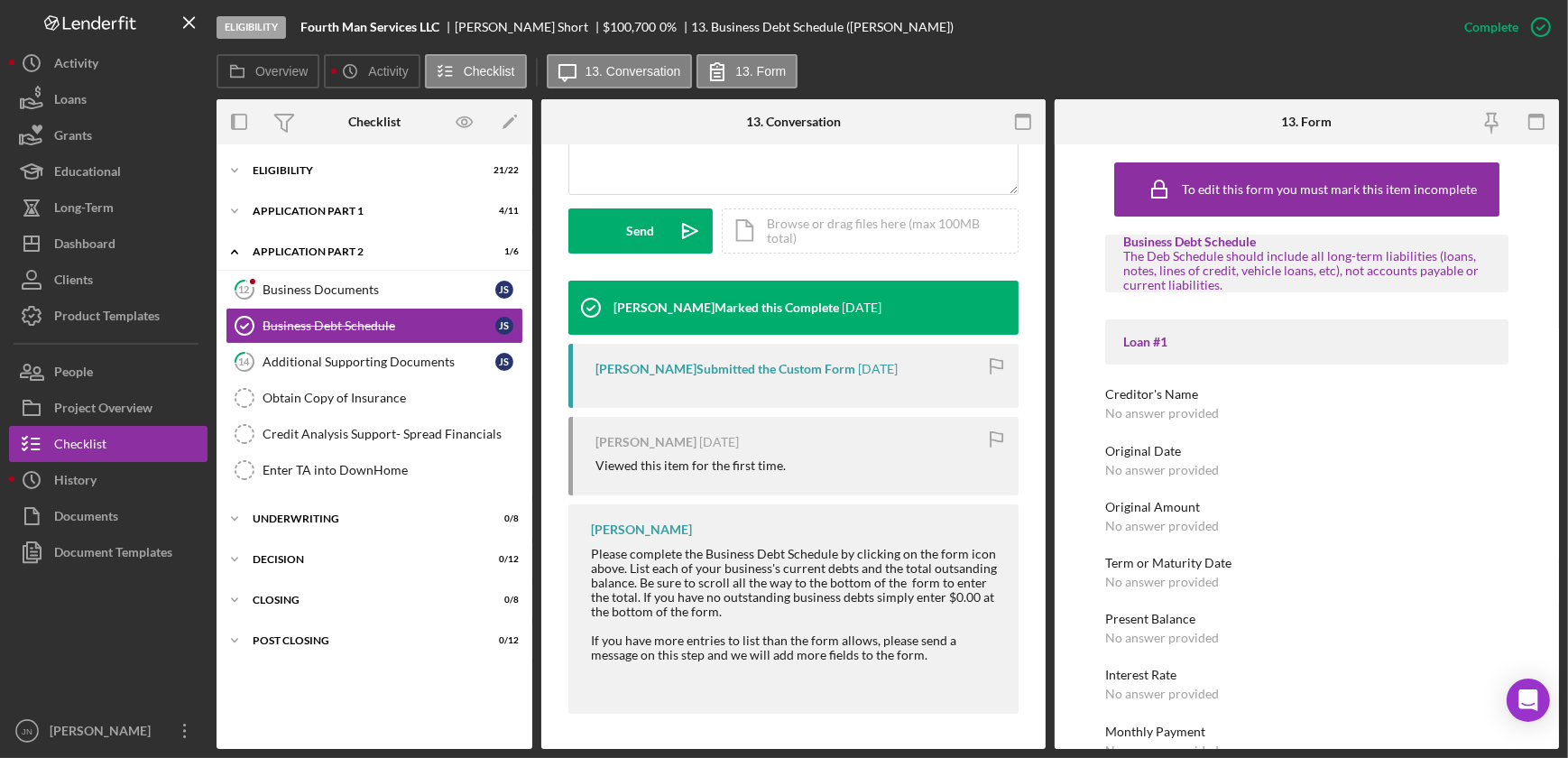
scroll to position [487, 0]
click at [332, 361] on div "Additional Supporting Documents" at bounding box center [378, 361] width 233 height 14
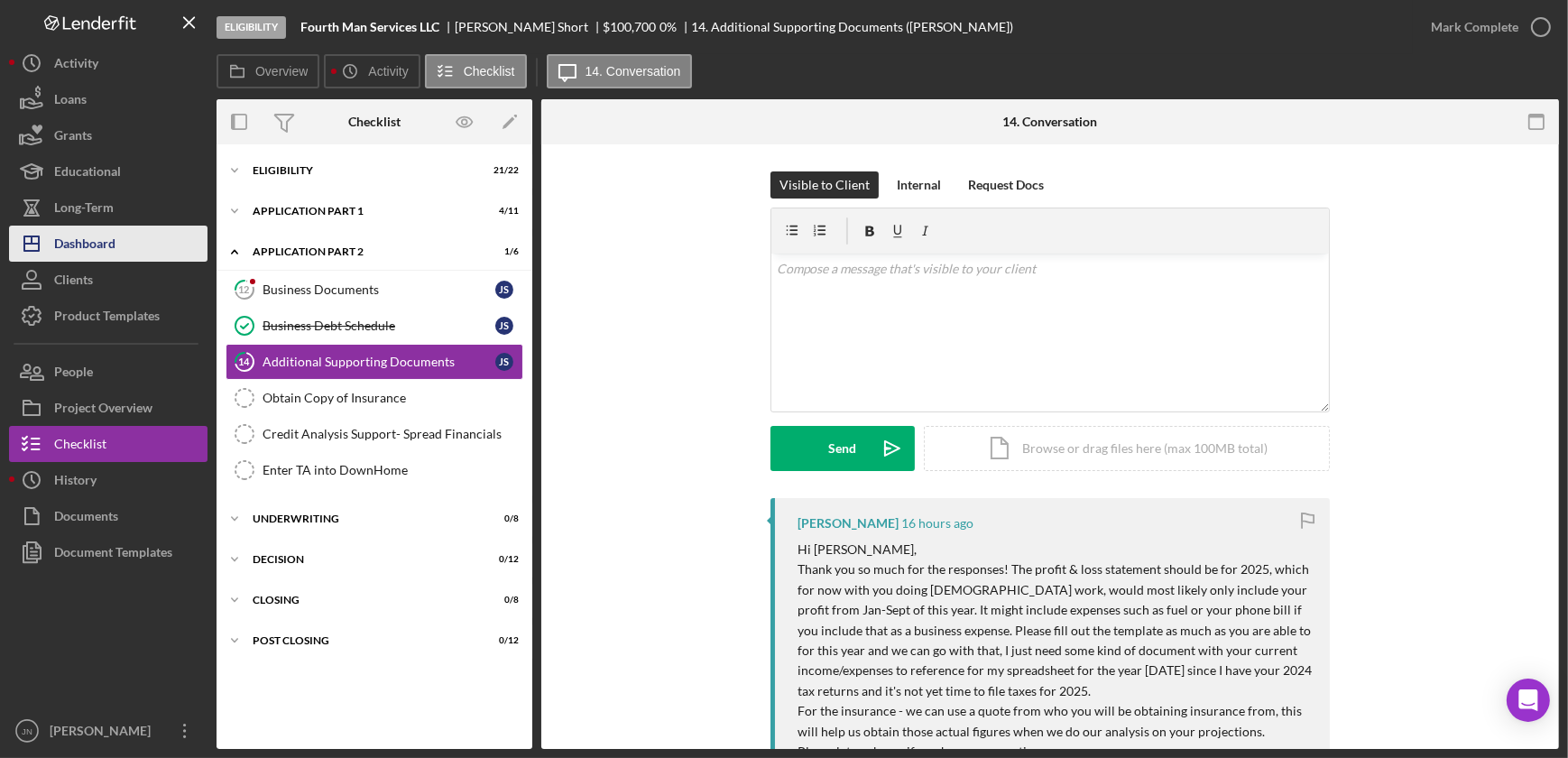
click at [117, 239] on button "Icon/Dashboard Dashboard" at bounding box center [108, 243] width 199 height 36
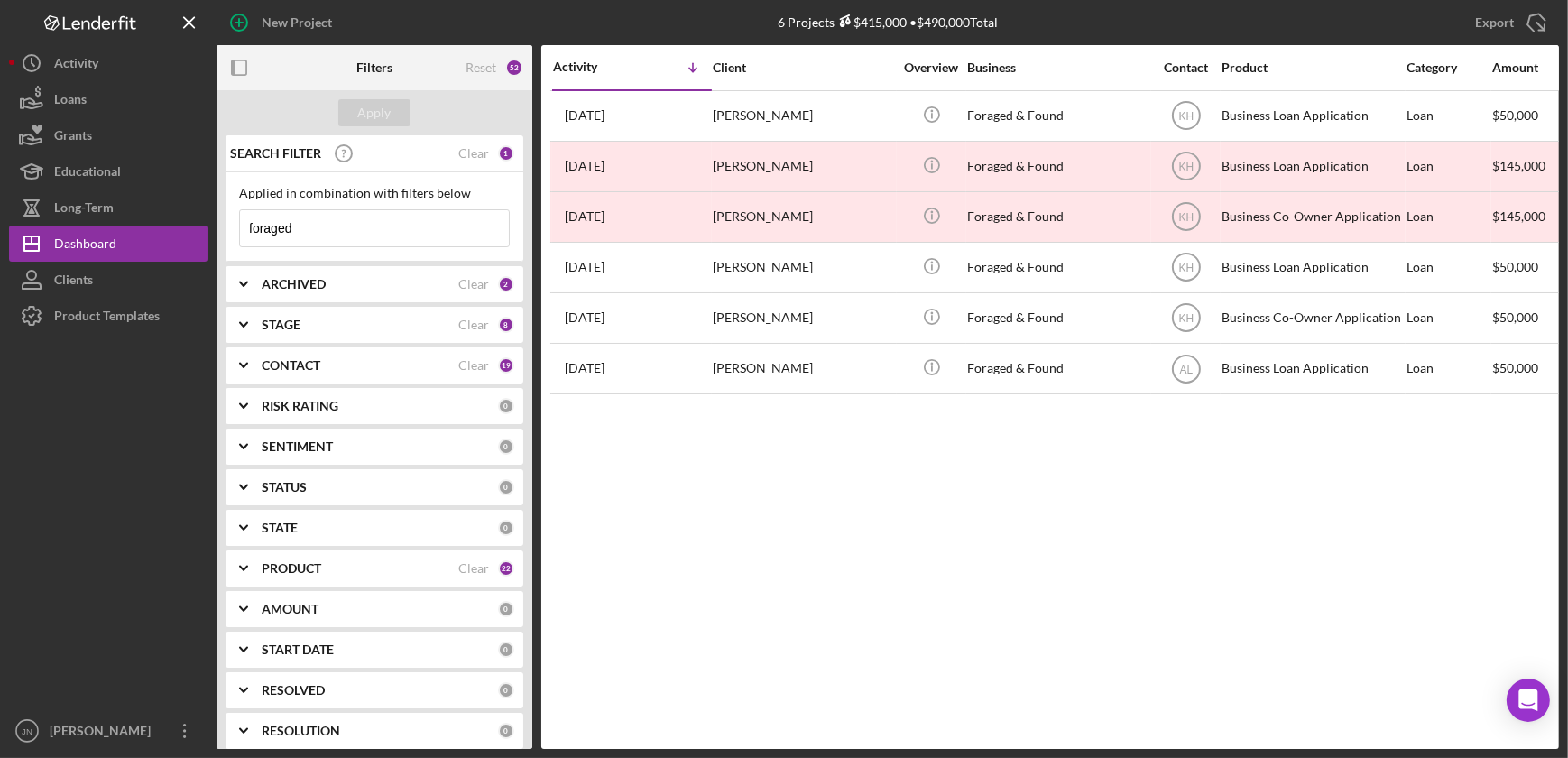
click at [498, 152] on div "1" at bounding box center [506, 153] width 16 height 16
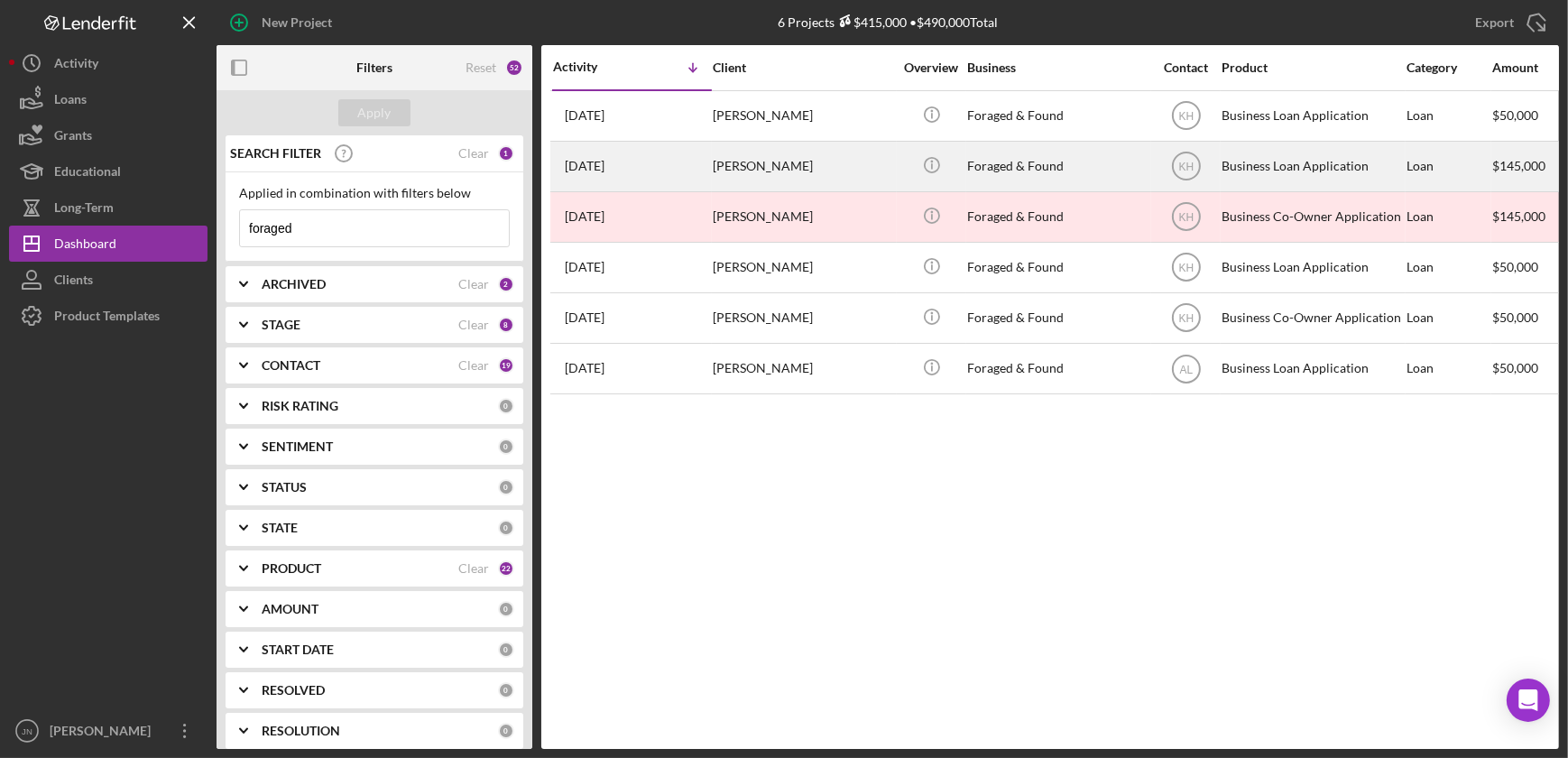
click at [757, 166] on div "[PERSON_NAME]" at bounding box center [802, 167] width 181 height 48
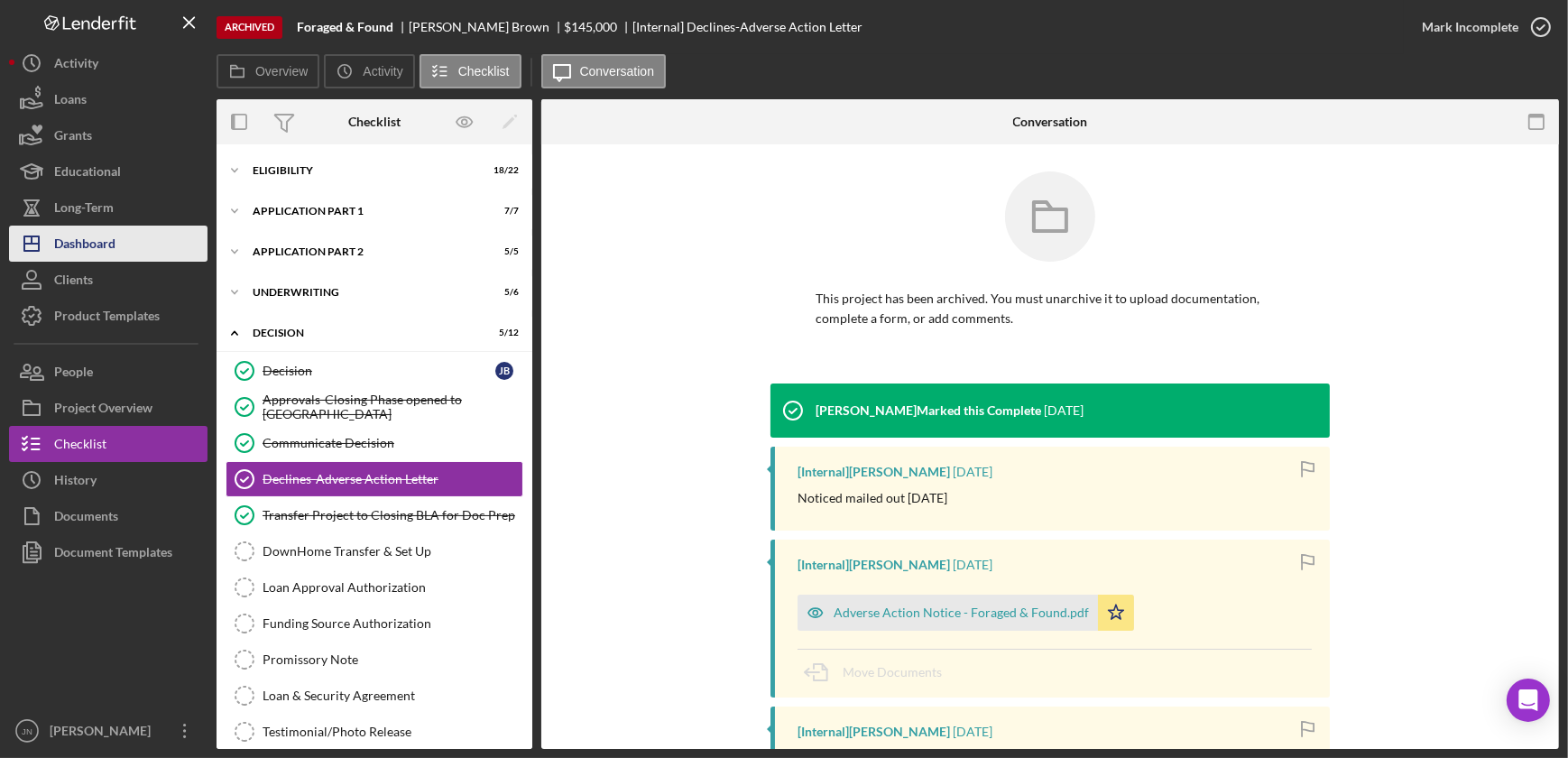
click at [98, 240] on div "Dashboard" at bounding box center [85, 246] width 62 height 41
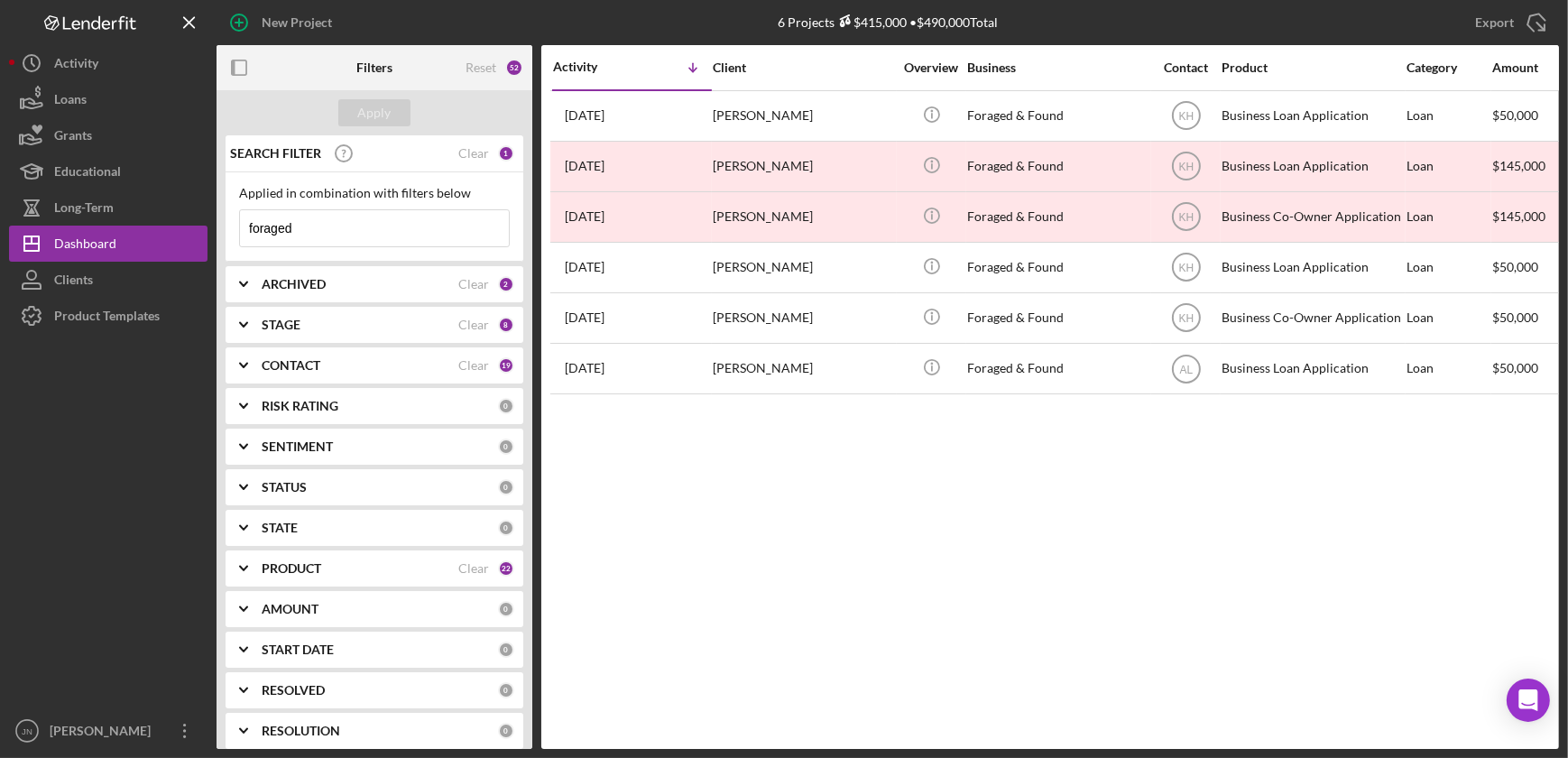
click at [480, 160] on div "SEARCH FILTER Clear 1" at bounding box center [370, 153] width 289 height 45
click at [474, 158] on div "Clear" at bounding box center [474, 153] width 31 height 14
click at [355, 110] on button "Apply" at bounding box center [374, 113] width 72 height 27
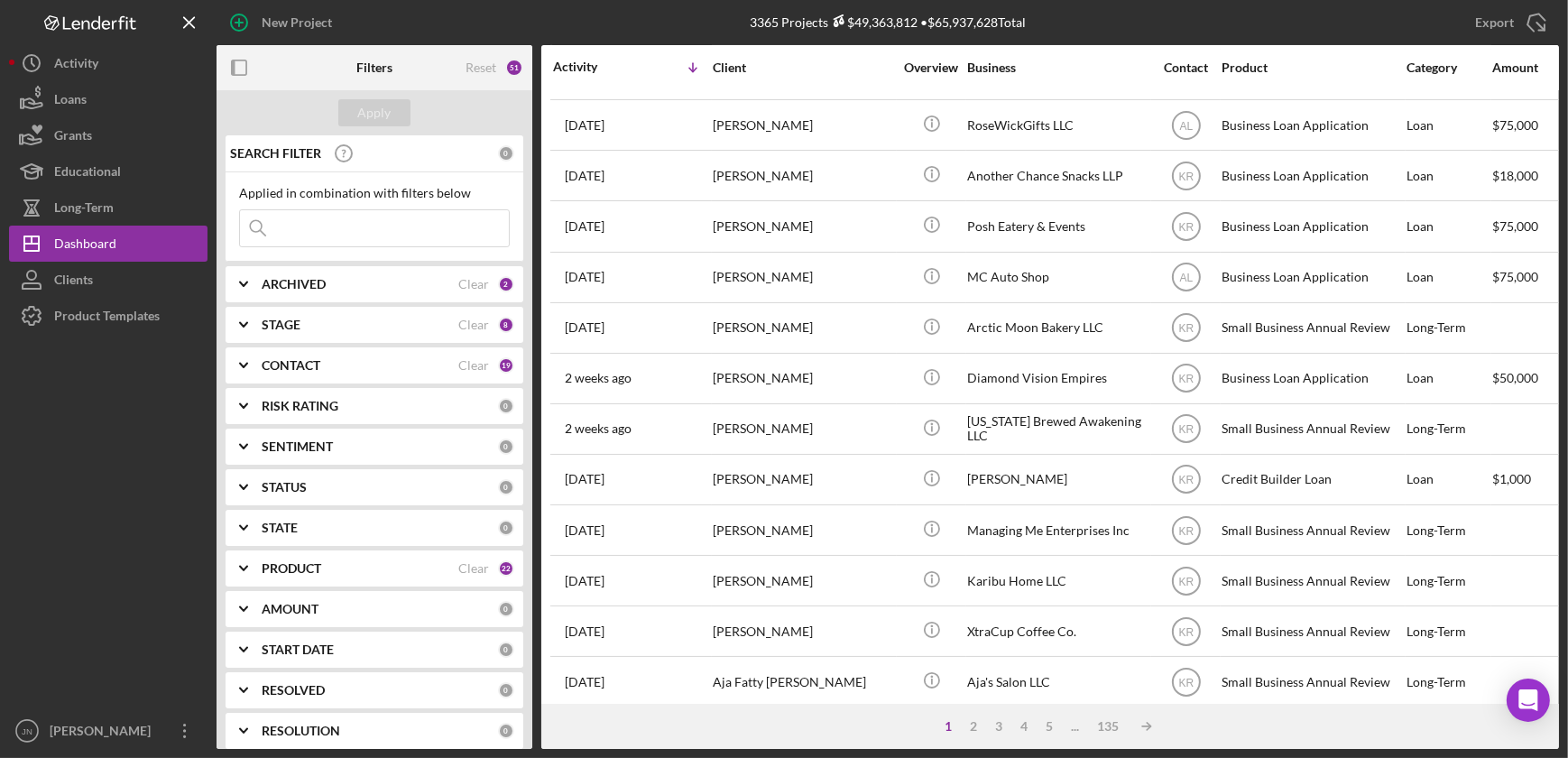
scroll to position [409, 0]
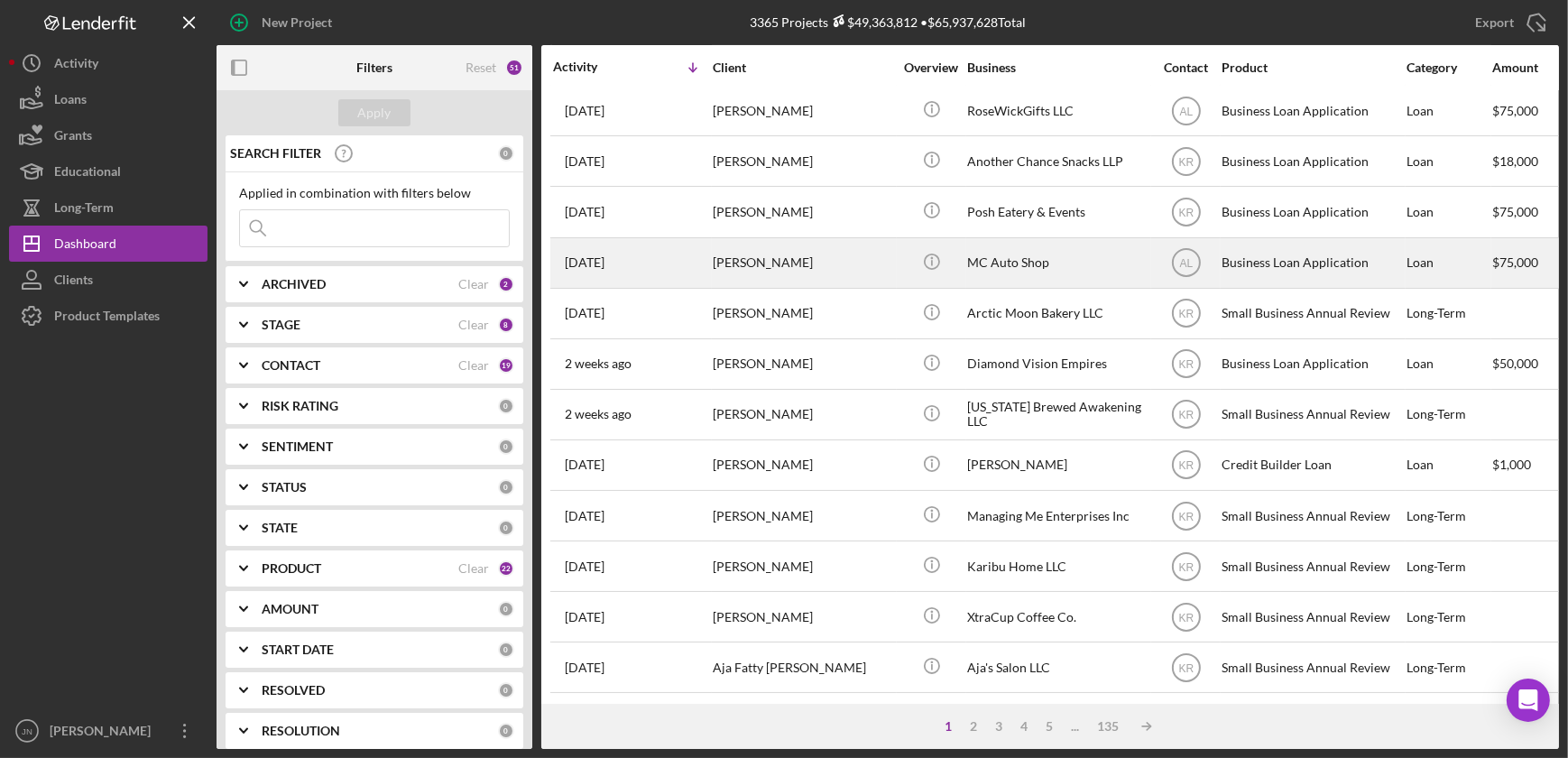
click at [751, 255] on div "[PERSON_NAME]" at bounding box center [802, 264] width 181 height 48
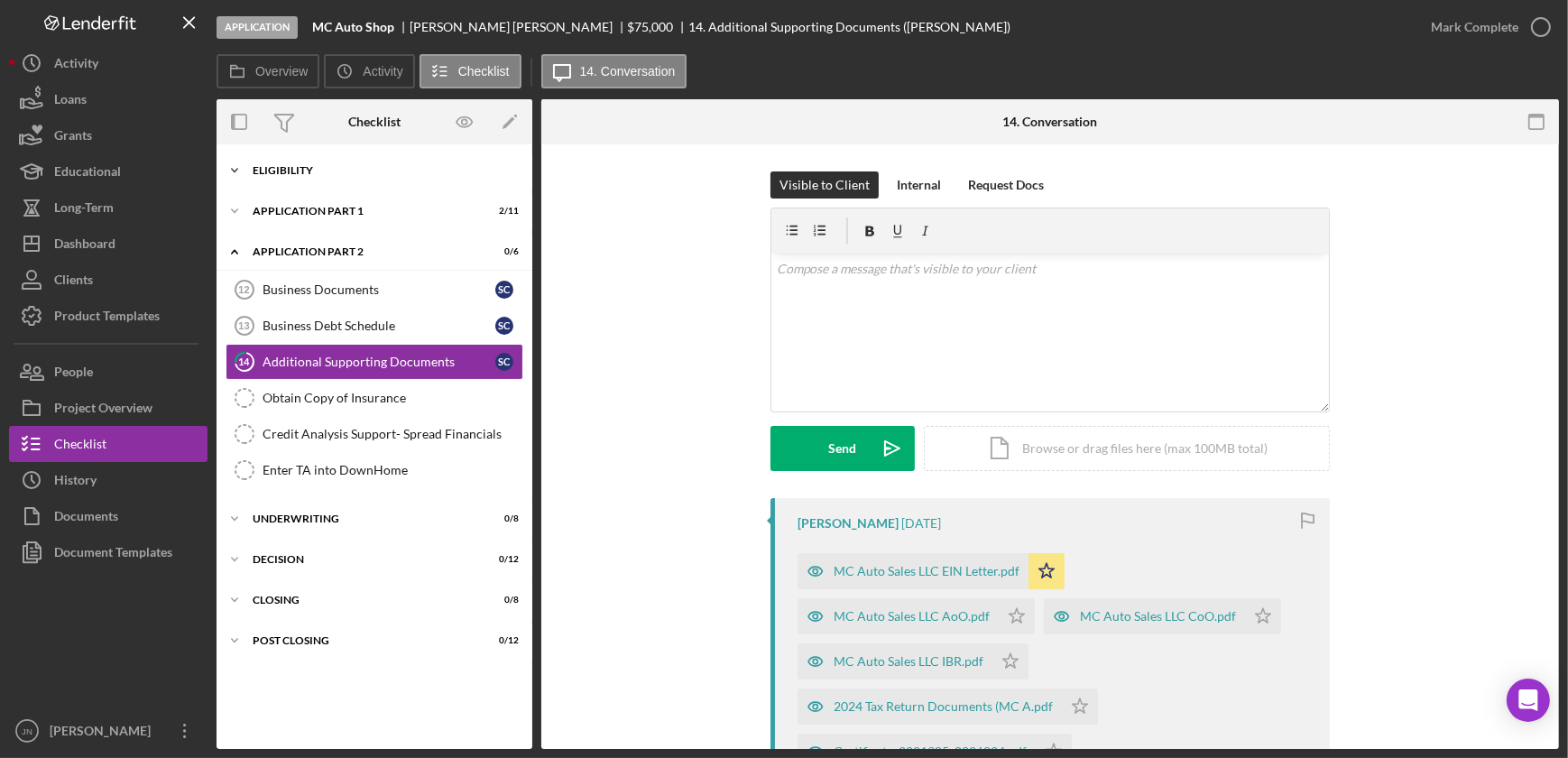
click at [351, 165] on div "Eligibility" at bounding box center [381, 170] width 257 height 11
